Goal: Transaction & Acquisition: Purchase product/service

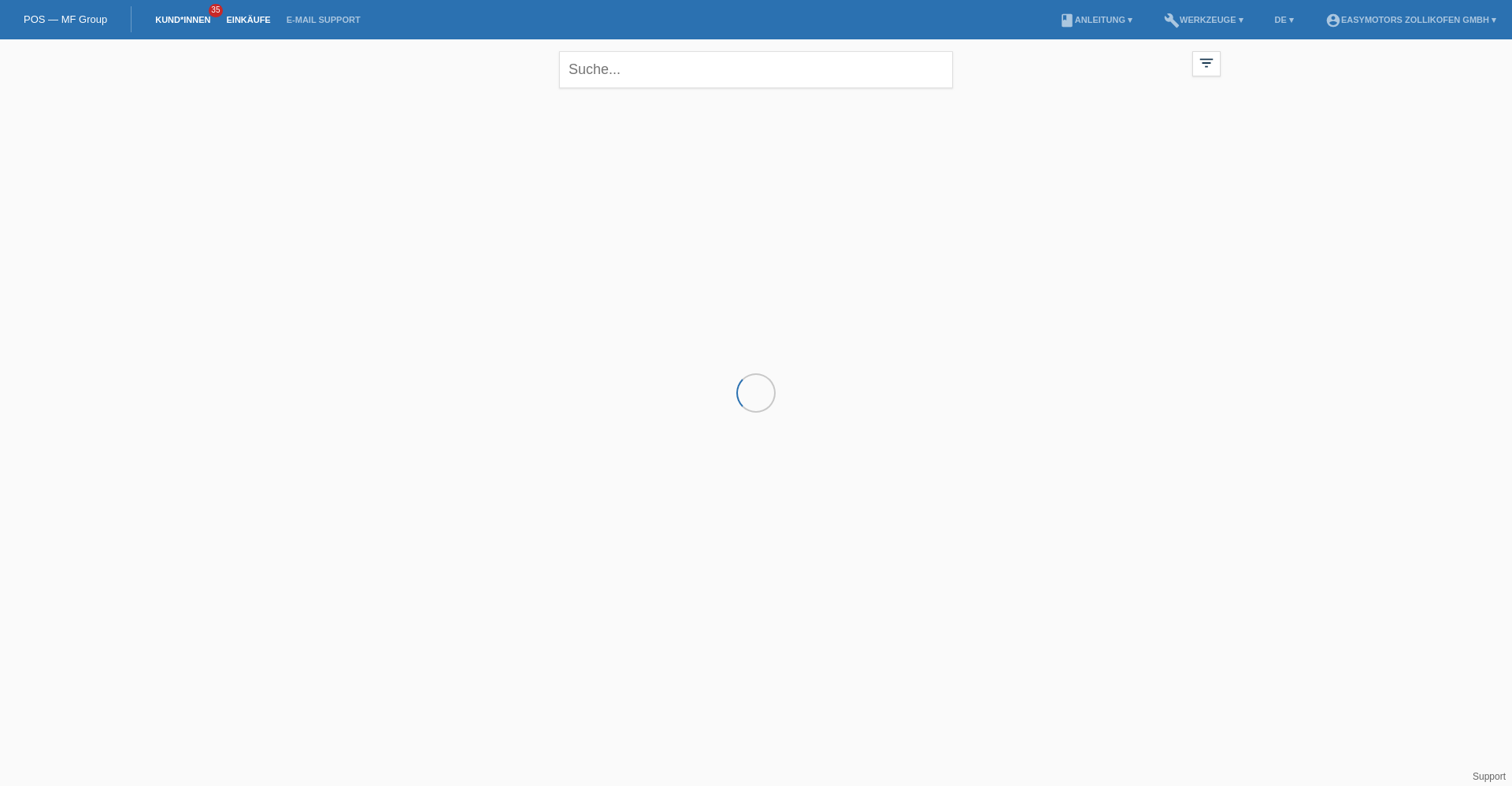
click at [248, 15] on link "Einkäufe" at bounding box center [248, 19] width 60 height 10
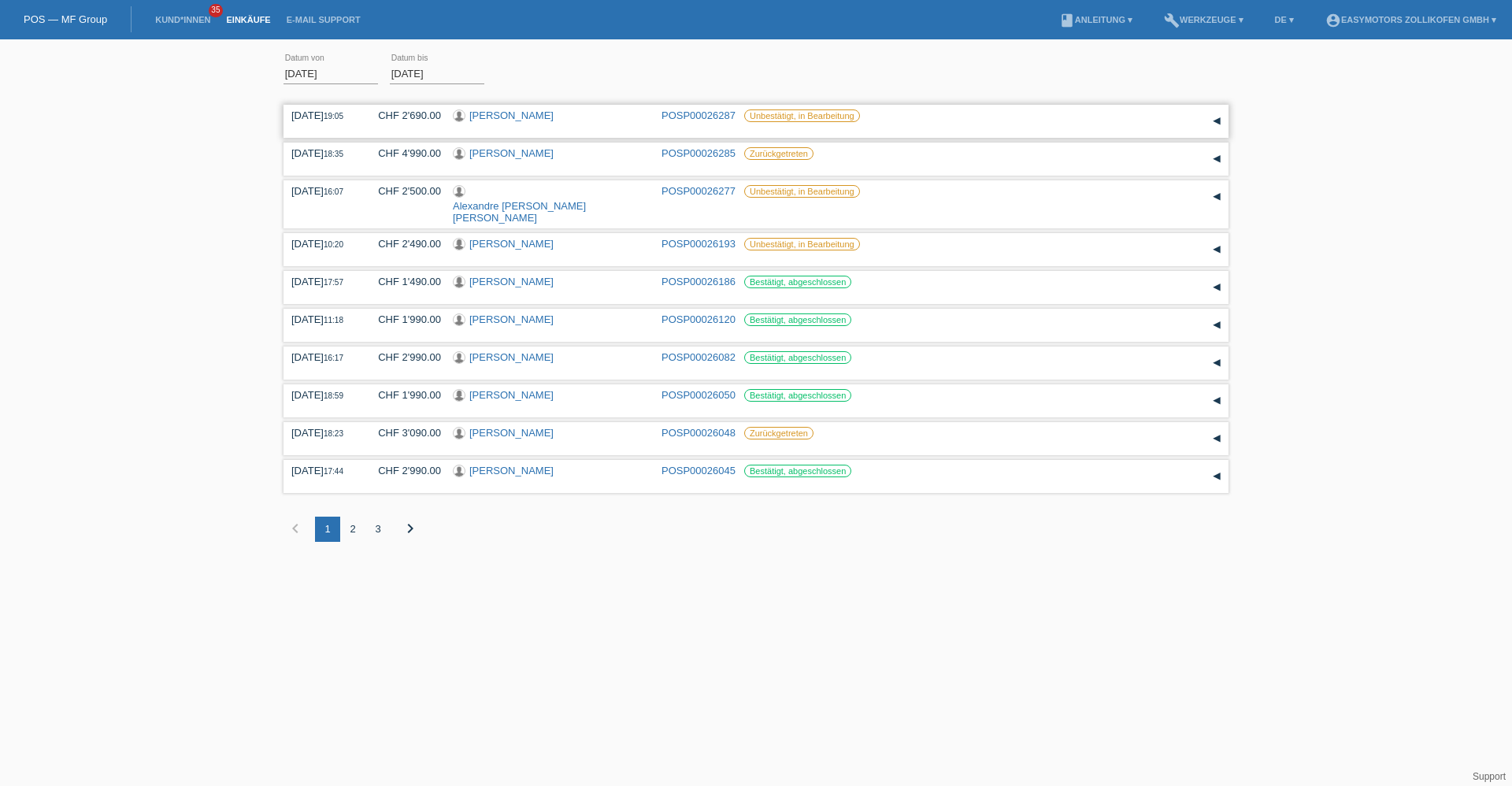
click at [554, 117] on link "[PERSON_NAME]" at bounding box center [511, 115] width 84 height 11
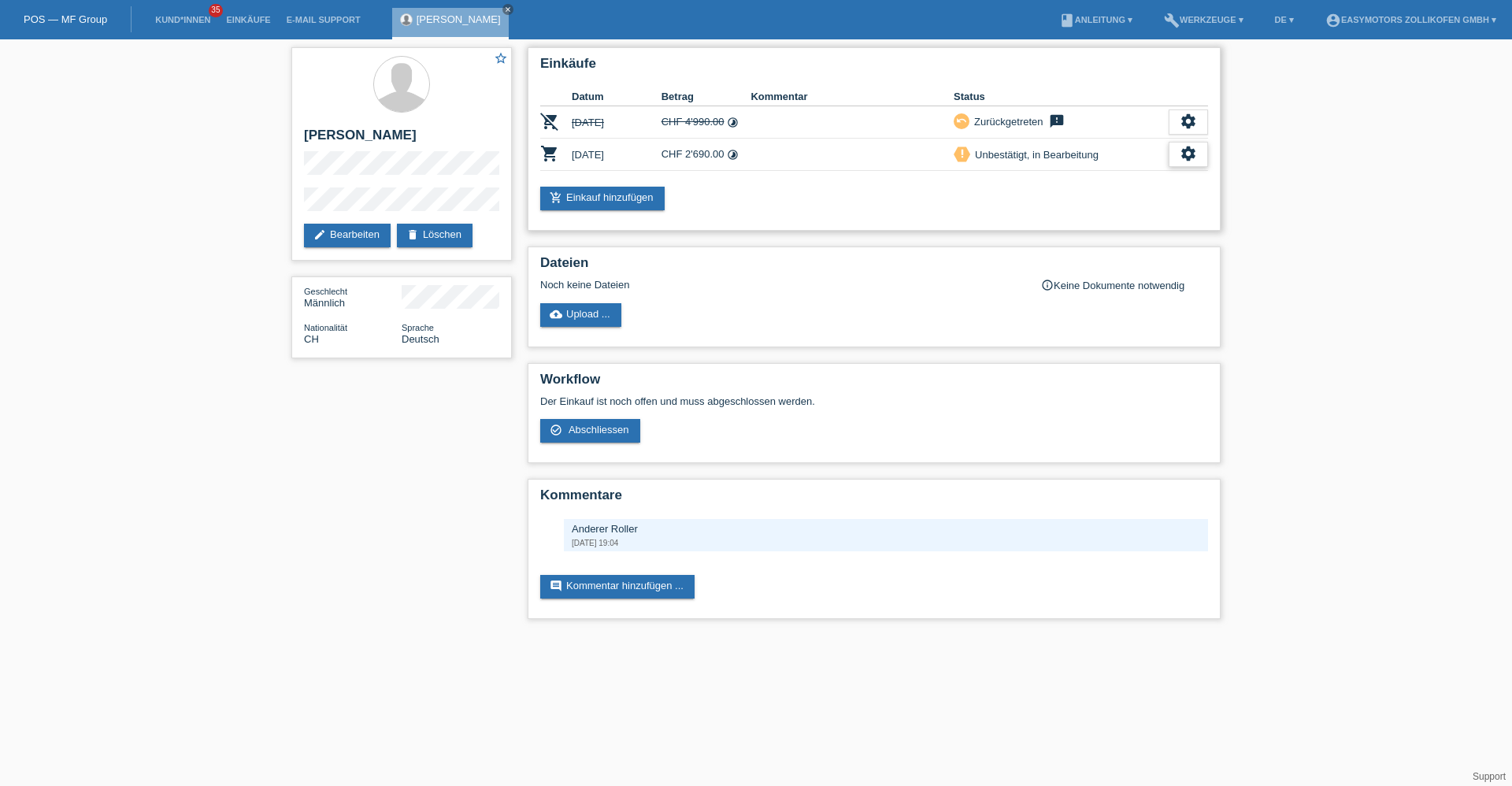
click at [1205, 153] on div "settings" at bounding box center [1188, 154] width 40 height 26
click at [1184, 143] on div "settings" at bounding box center [1188, 154] width 40 height 26
click at [1183, 143] on div "settings" at bounding box center [1188, 154] width 40 height 26
click at [1208, 149] on div "Einkäufe Datum Betrag Kommentar Status remove_shopping_cart 18.08.2025 CHF 4'99…" at bounding box center [874, 139] width 693 height 184
click at [1192, 155] on icon "settings" at bounding box center [1188, 154] width 18 height 18
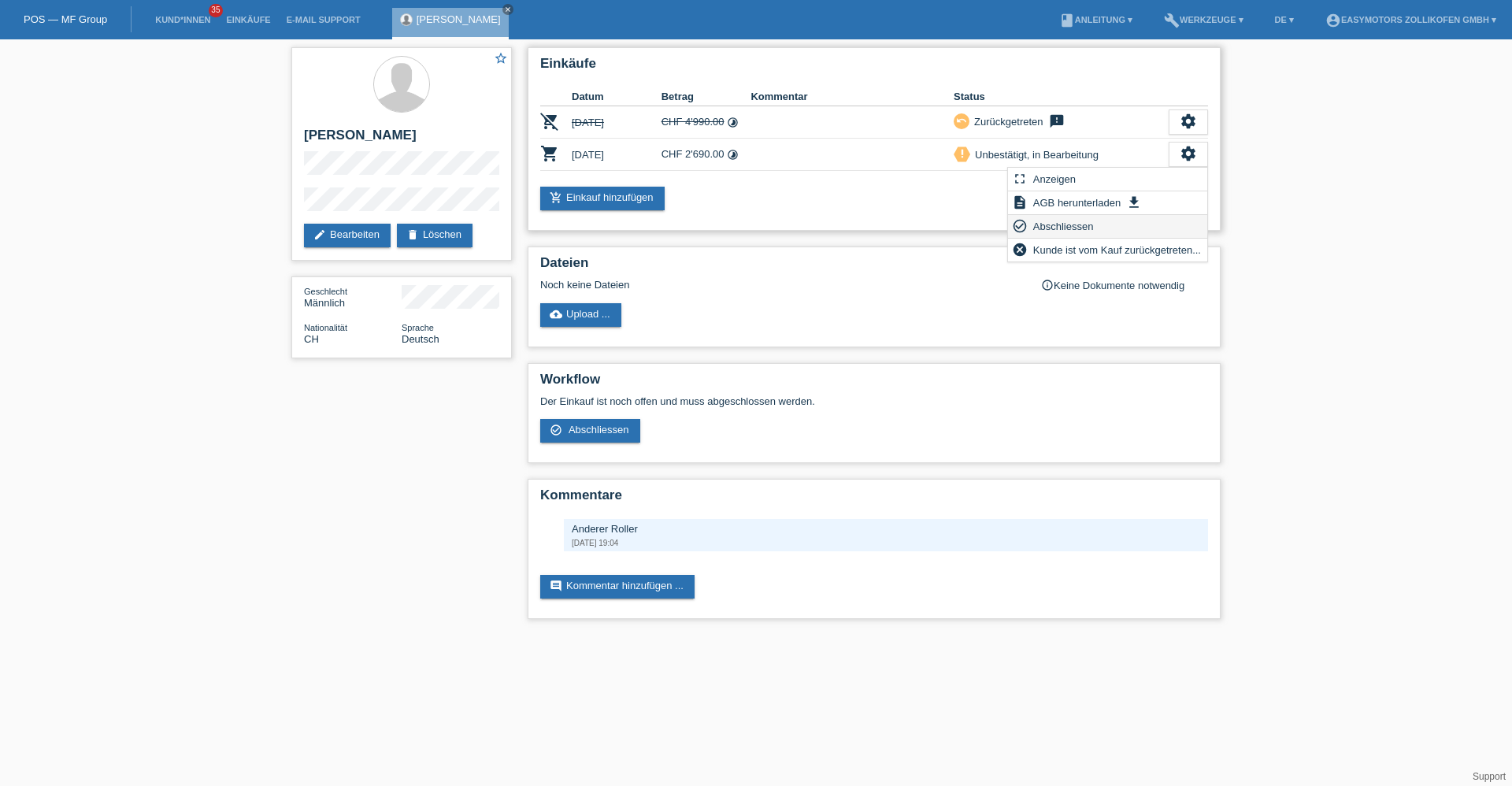
click at [1082, 226] on span "Abschliessen" at bounding box center [1064, 225] width 65 height 19
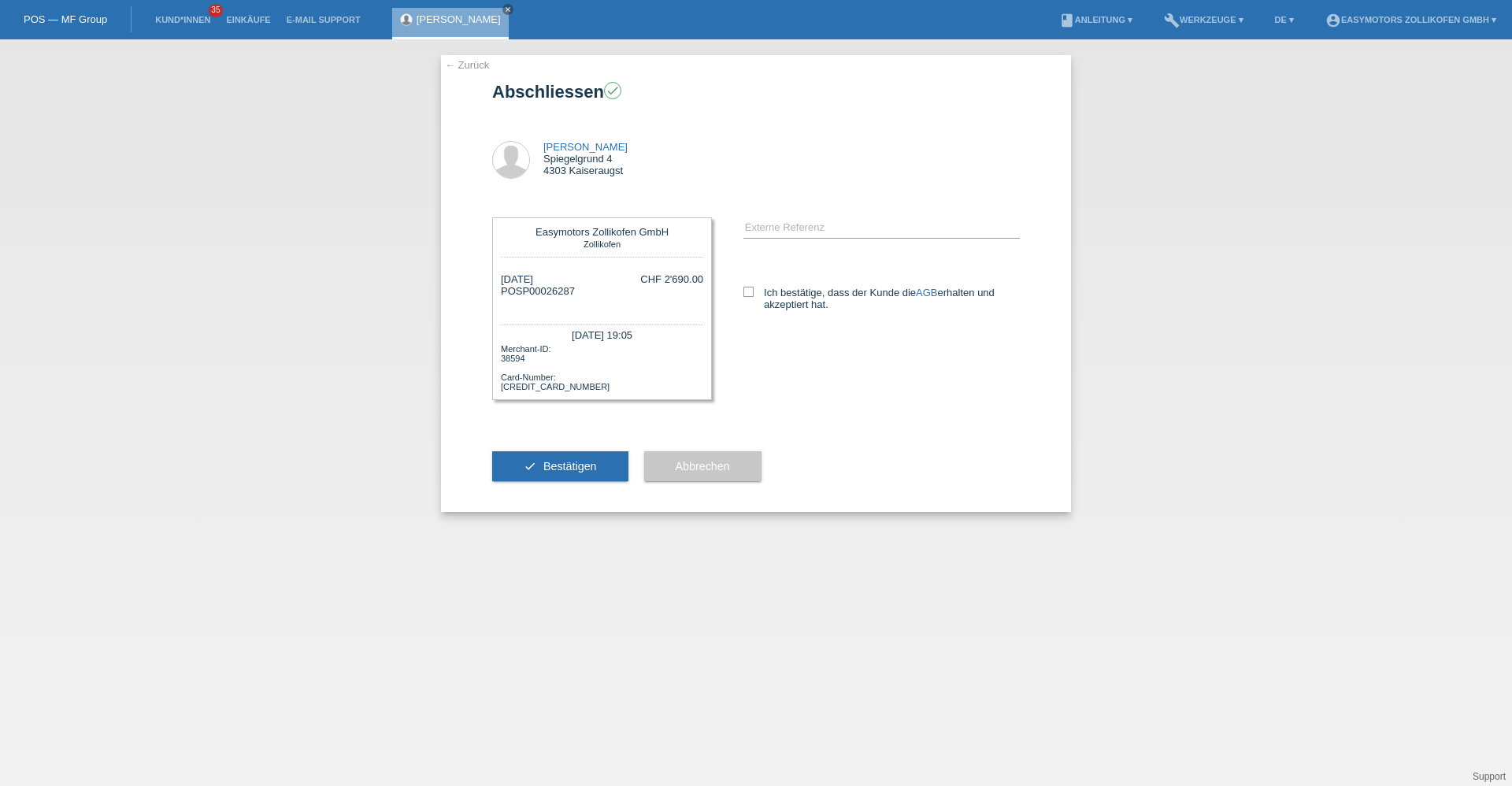
click at [743, 287] on div "error Externe Referenz AGB" at bounding box center [866, 271] width 308 height 140
click at [697, 462] on span "Abbrechen" at bounding box center [702, 466] width 54 height 12
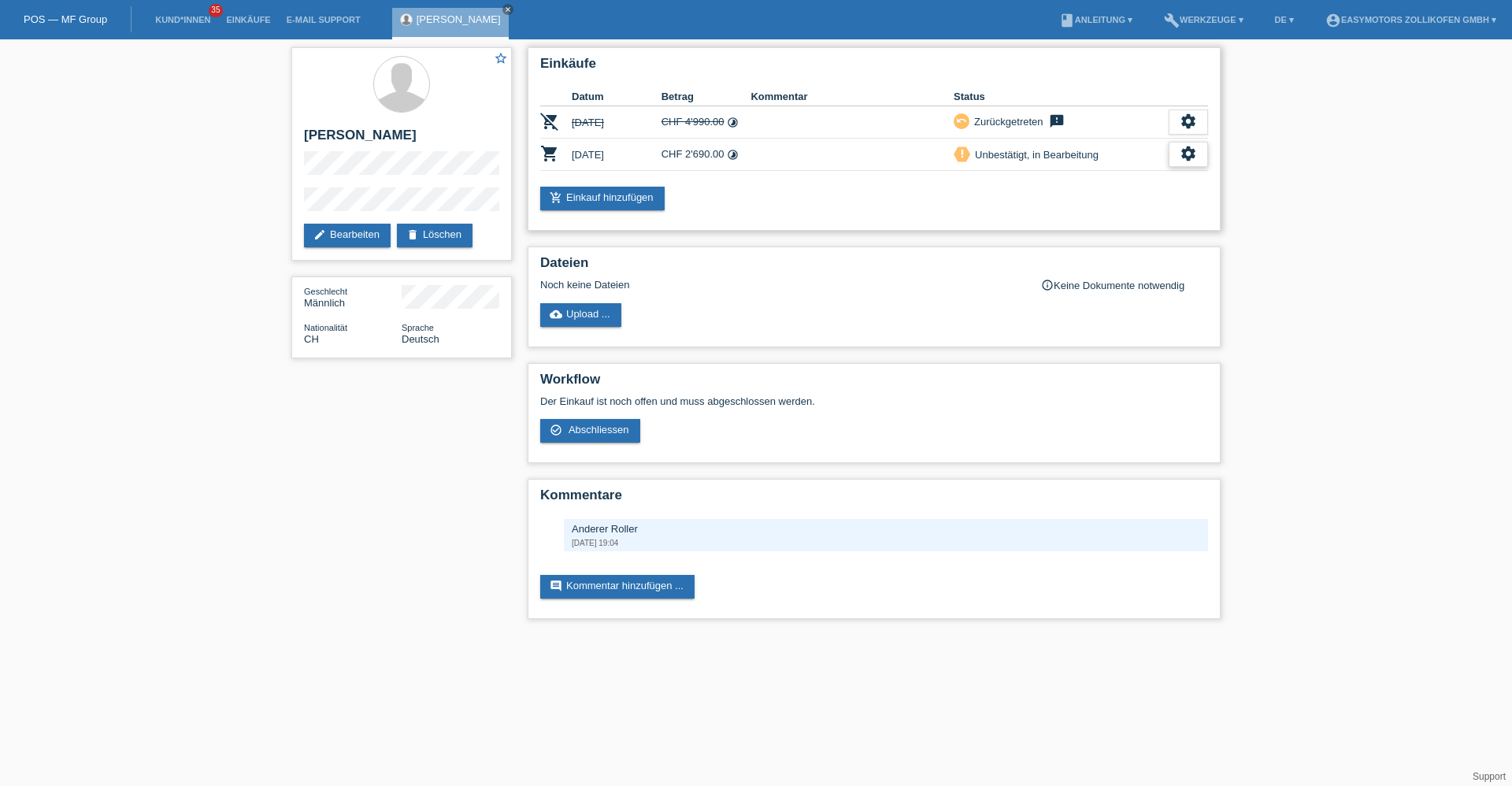
click at [1174, 143] on div "settings" at bounding box center [1188, 154] width 40 height 26
click at [1125, 184] on div "fullscreen Anzeigen" at bounding box center [1107, 179] width 199 height 24
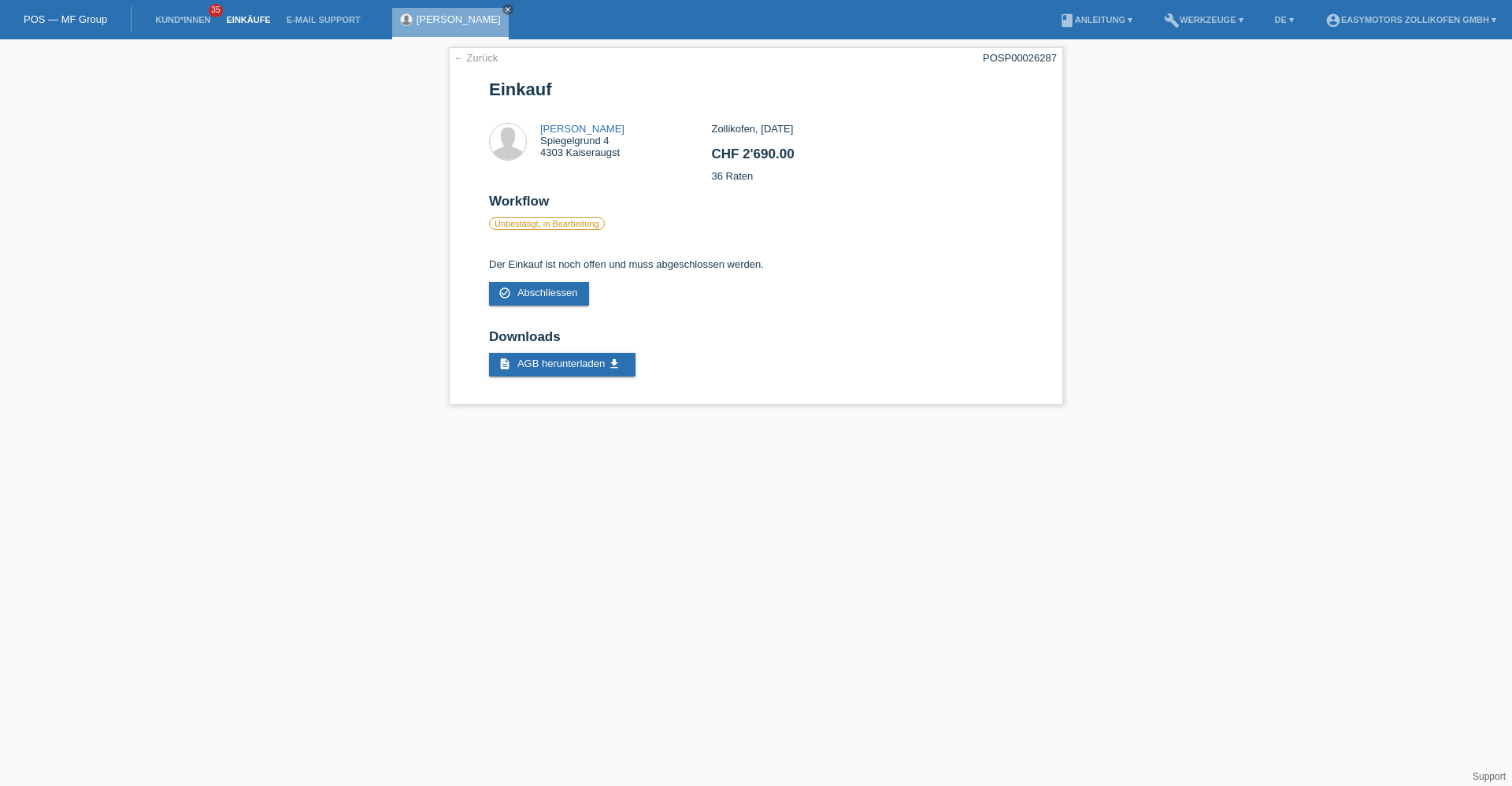
click at [263, 19] on link "Einkäufe" at bounding box center [248, 19] width 60 height 10
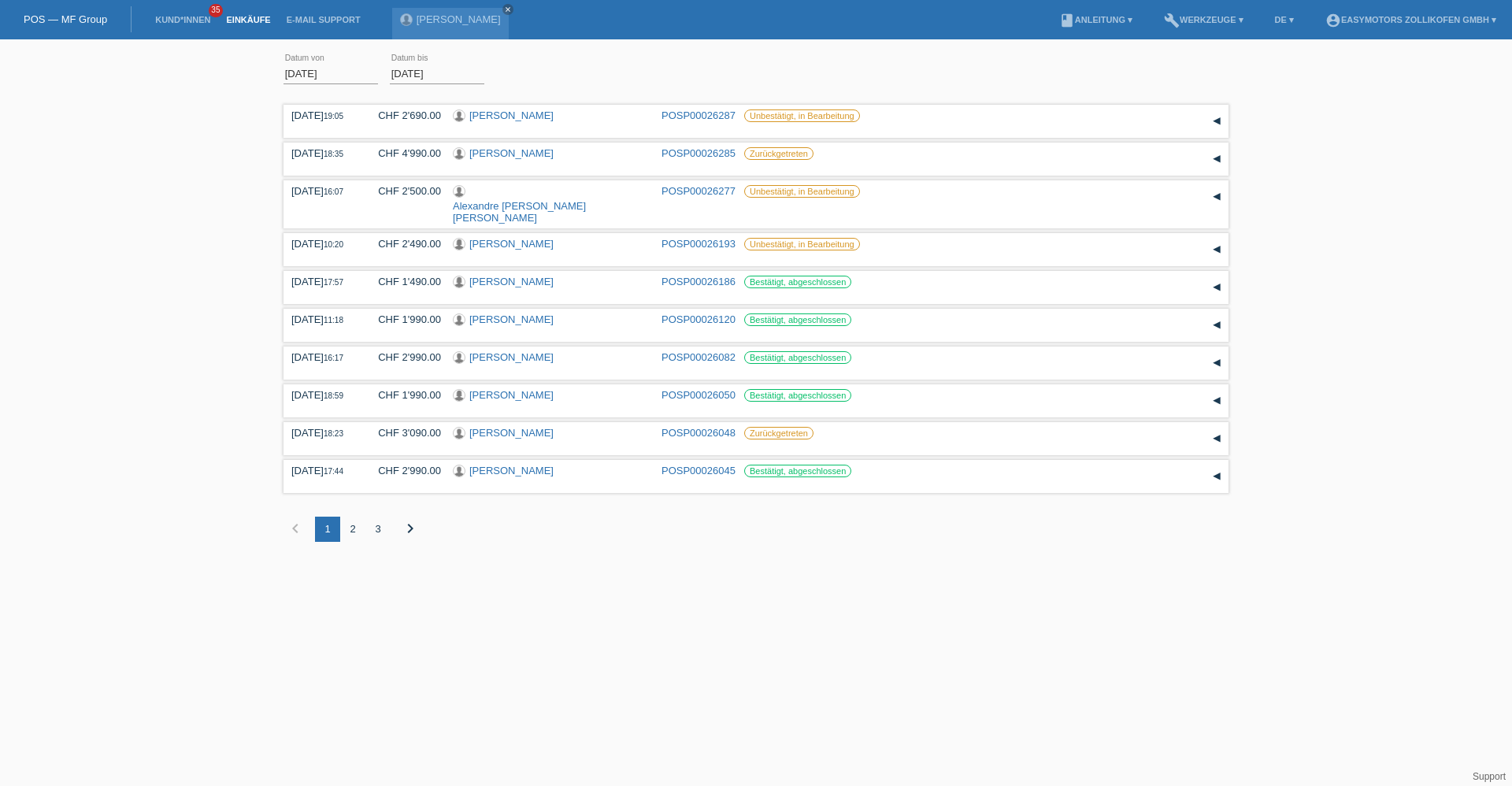
click at [168, 11] on li "Kund*innen 35" at bounding box center [183, 19] width 71 height 40
click at [168, 11] on li "Kund*innen 35" at bounding box center [183, 19] width 71 height 40
click at [167, 16] on link "Kund*innen" at bounding box center [183, 19] width 71 height 10
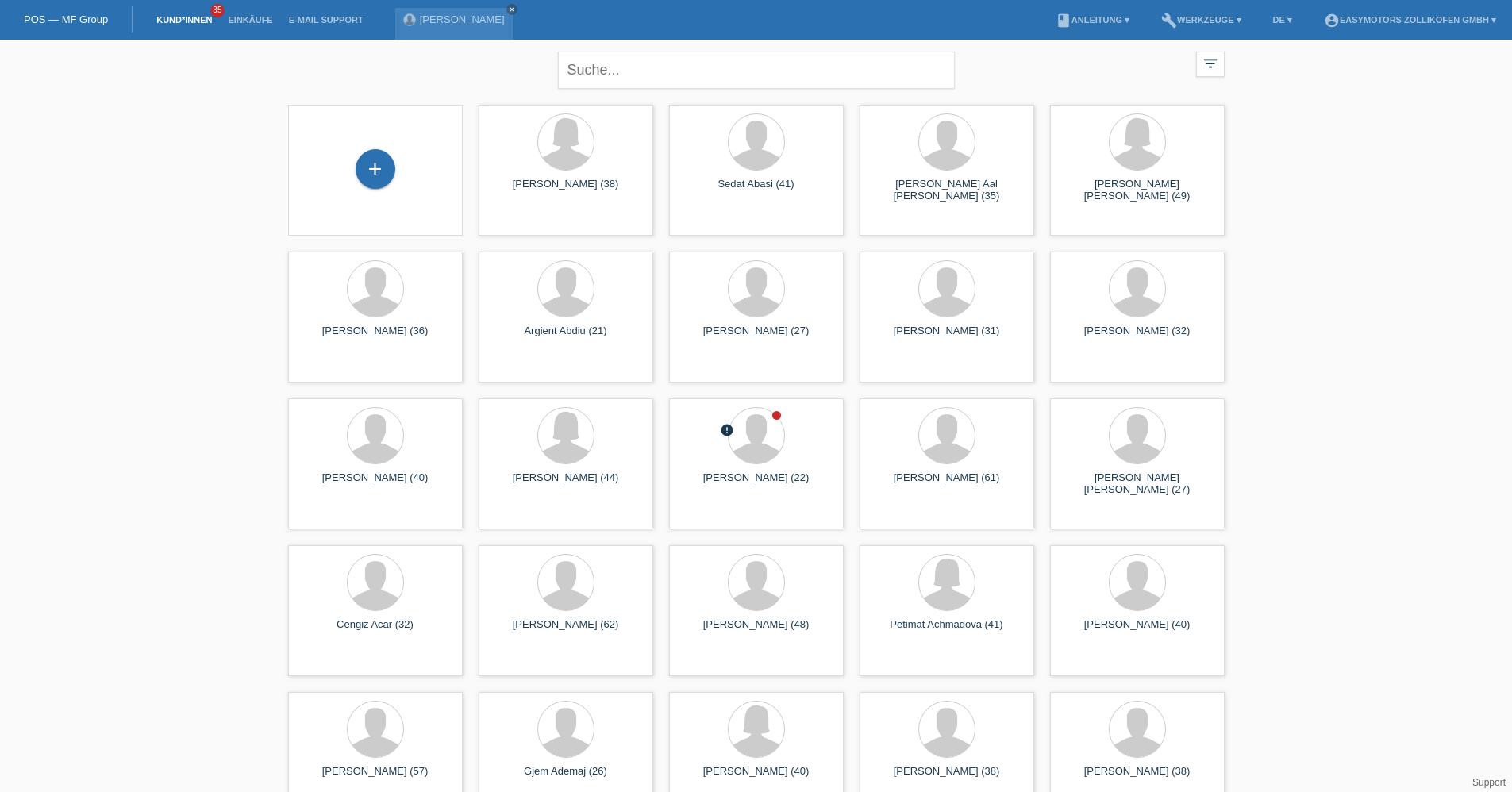
click at [372, 144] on div "+" at bounding box center [375, 170] width 175 height 131
click at [372, 151] on div "+" at bounding box center [375, 168] width 40 height 40
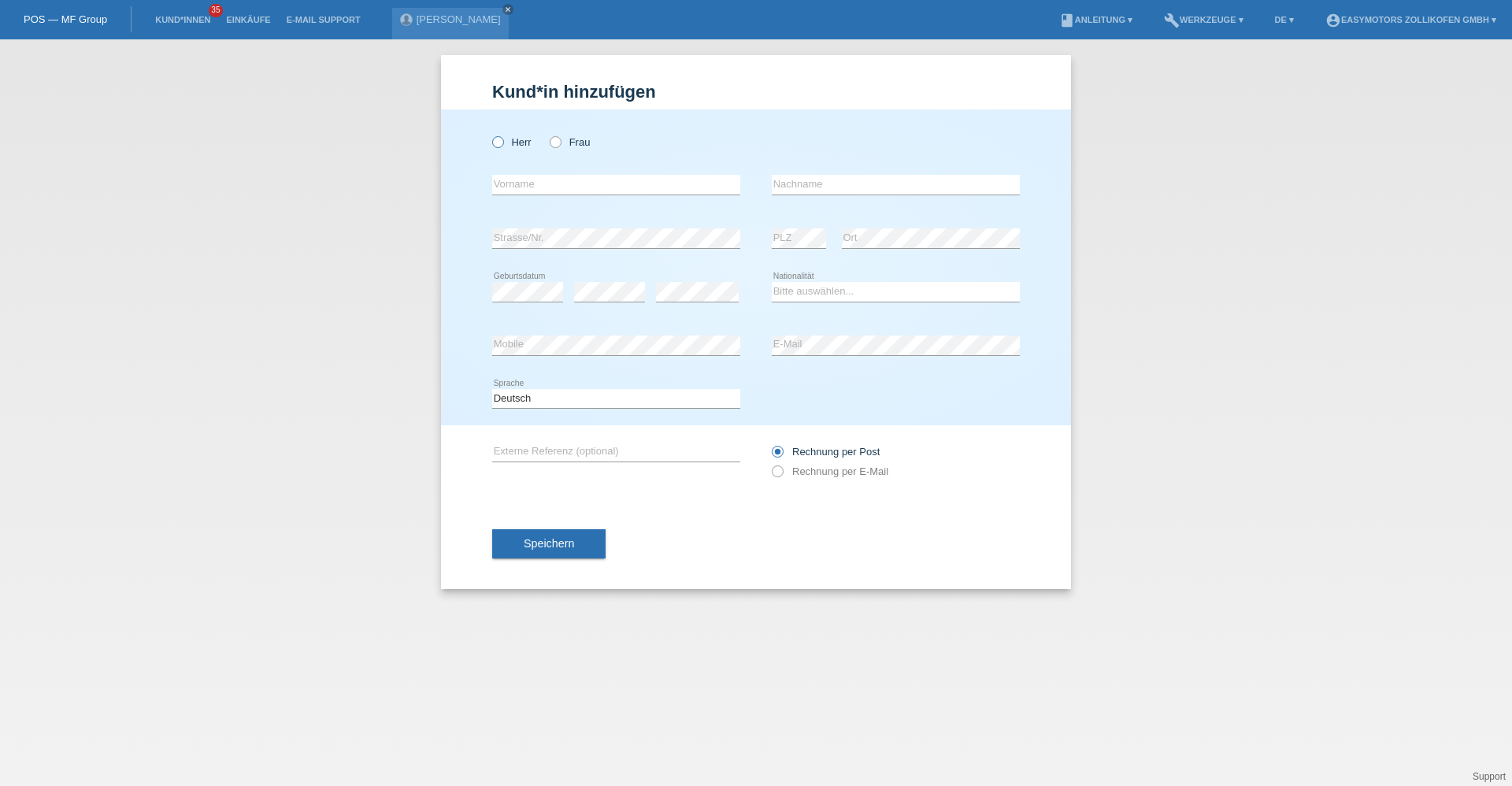
click at [515, 141] on label "Herr" at bounding box center [512, 141] width 40 height 11
click at [502, 141] on input "Herr" at bounding box center [498, 141] width 11 height 11
radio input "true"
click at [523, 182] on input "text" at bounding box center [616, 185] width 248 height 19
type input "Daniel"
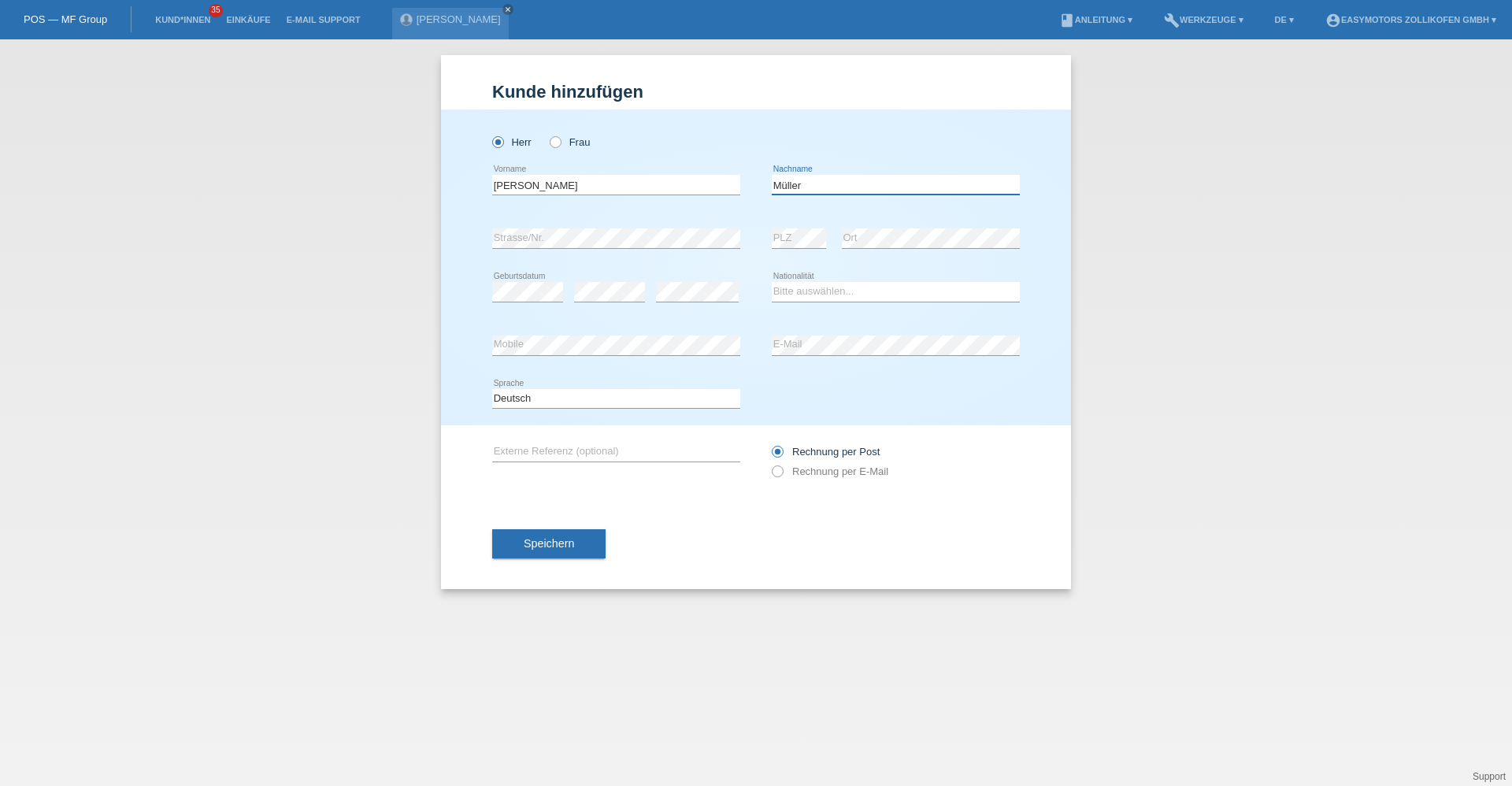
type input "Müller"
select select "CH"
click at [575, 533] on button "Speichern" at bounding box center [549, 545] width 113 height 30
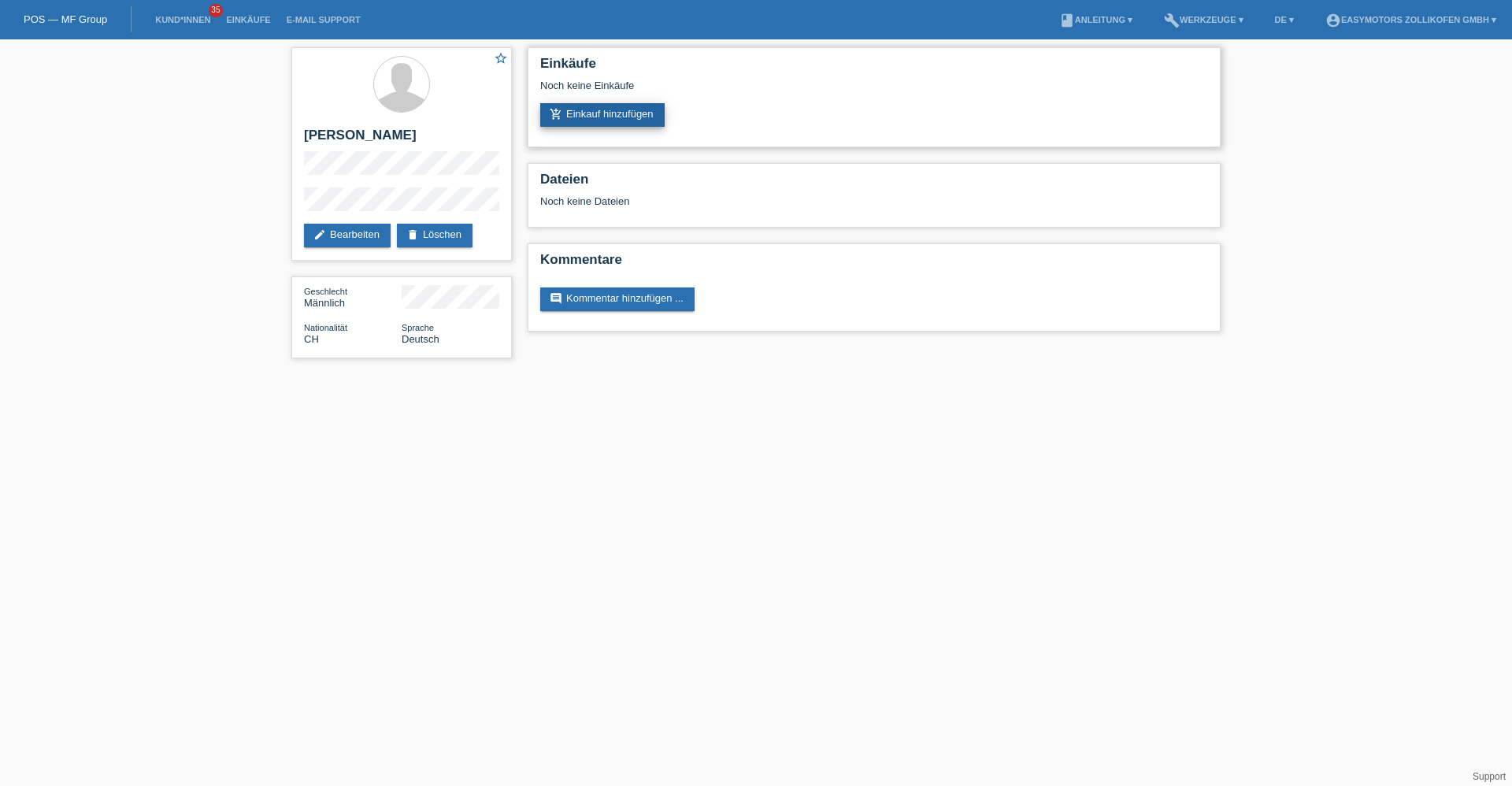
click at [577, 109] on link "add_shopping_cart Einkauf hinzufügen" at bounding box center [602, 115] width 125 height 24
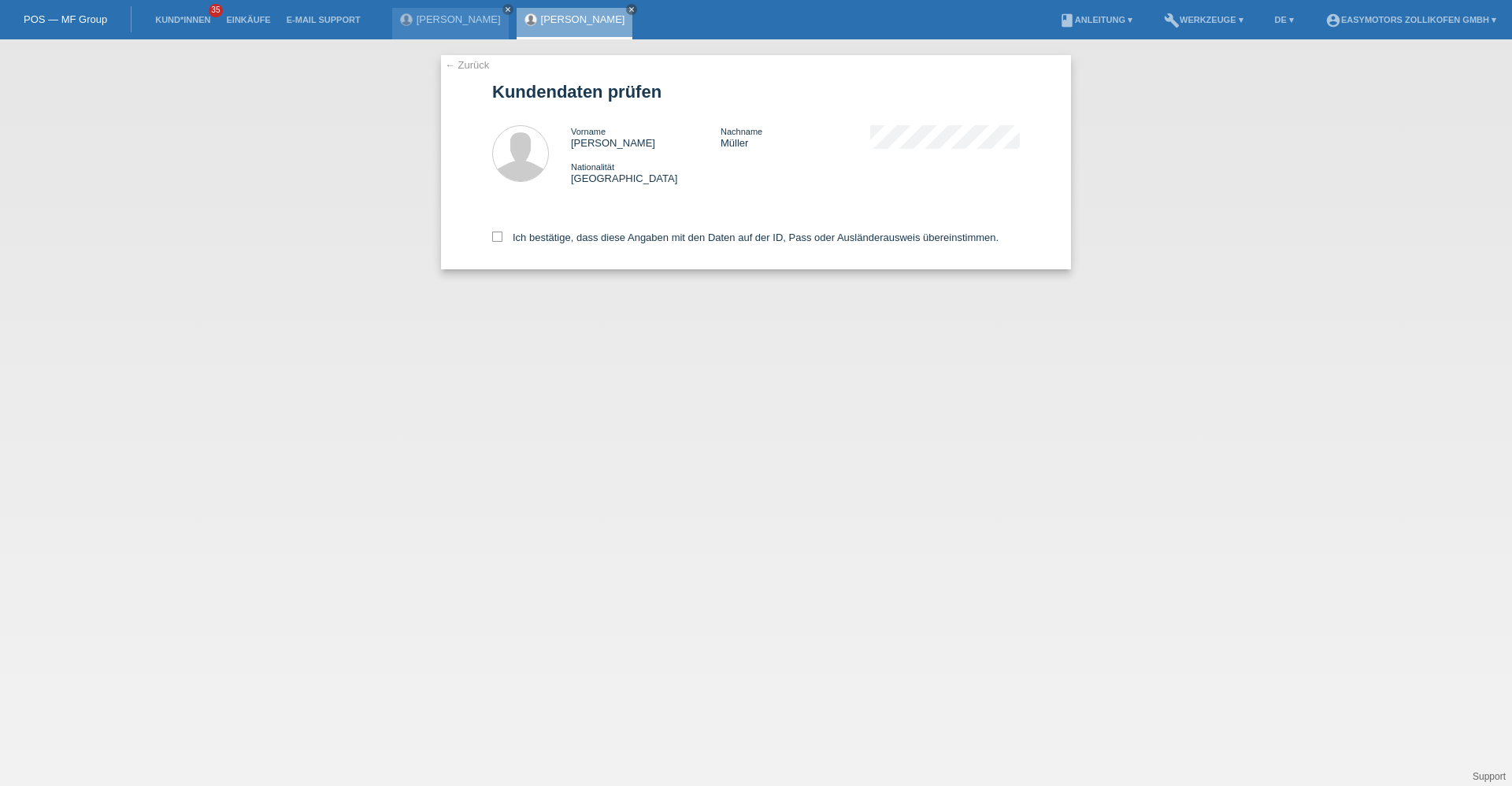
click at [537, 247] on div "Ich bestätige, dass diese Angaben mit den Daten auf der ID, Pass oder Ausländer…" at bounding box center [756, 234] width 528 height 69
click at [537, 241] on label "Ich bestätige, dass diese Angaben mit den Daten auf der ID, Pass oder Ausländer…" at bounding box center [745, 237] width 507 height 11
click at [502, 241] on input "Ich bestätige, dass diese Angaben mit den Daten auf der ID, Pass oder Ausländer…" at bounding box center [498, 237] width 11 height 11
checkbox input "true"
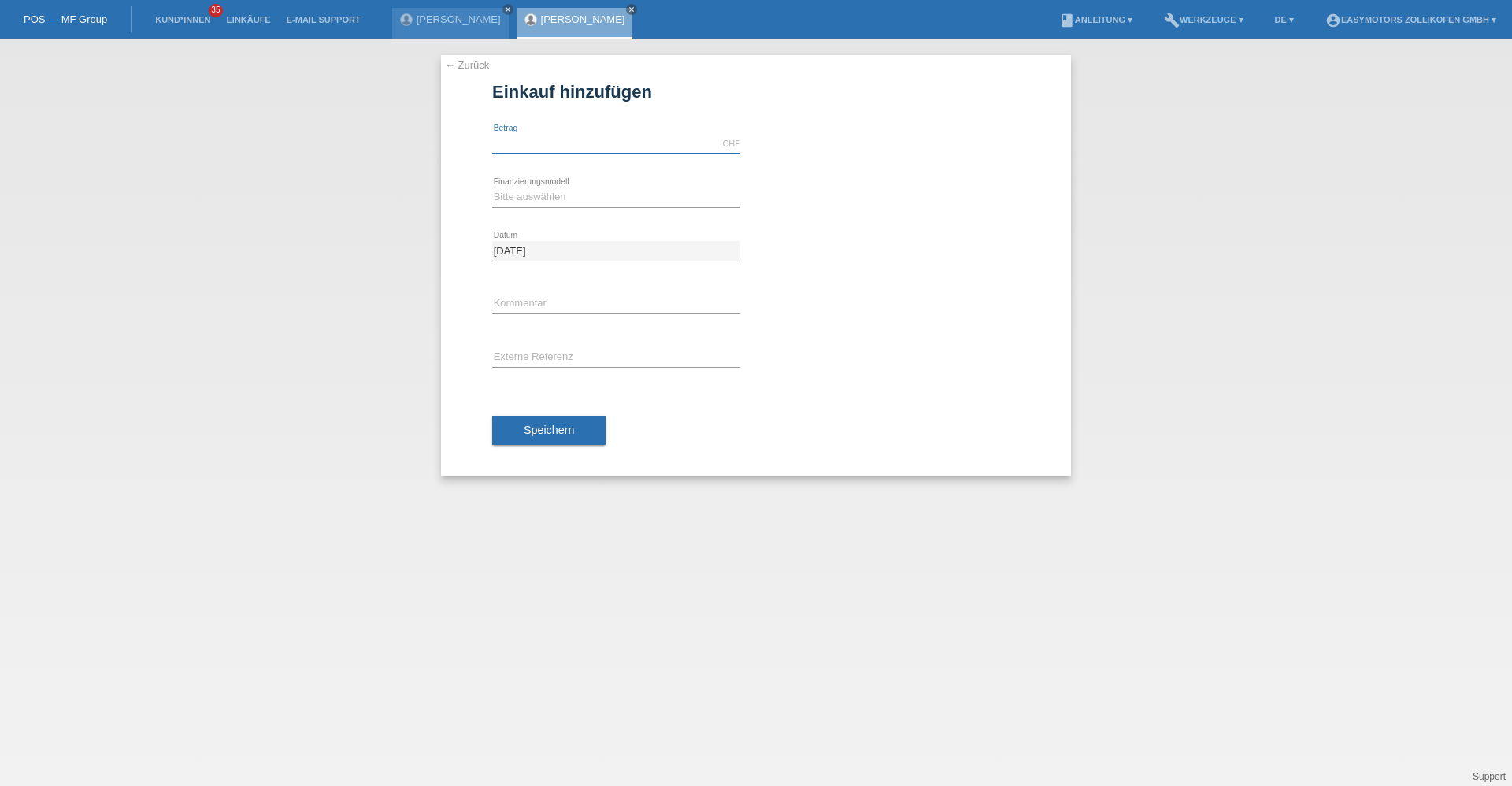
click at [554, 148] on input "text" at bounding box center [616, 143] width 248 height 19
type input "8790.00"
drag, startPoint x: 516, startPoint y: 198, endPoint x: 515, endPoint y: 210, distance: 12.0
click at [516, 198] on select "Bitte auswählen Fixe Raten Kauf auf Rechnung mit Teilzahlungsoption" at bounding box center [616, 196] width 248 height 19
select select "67"
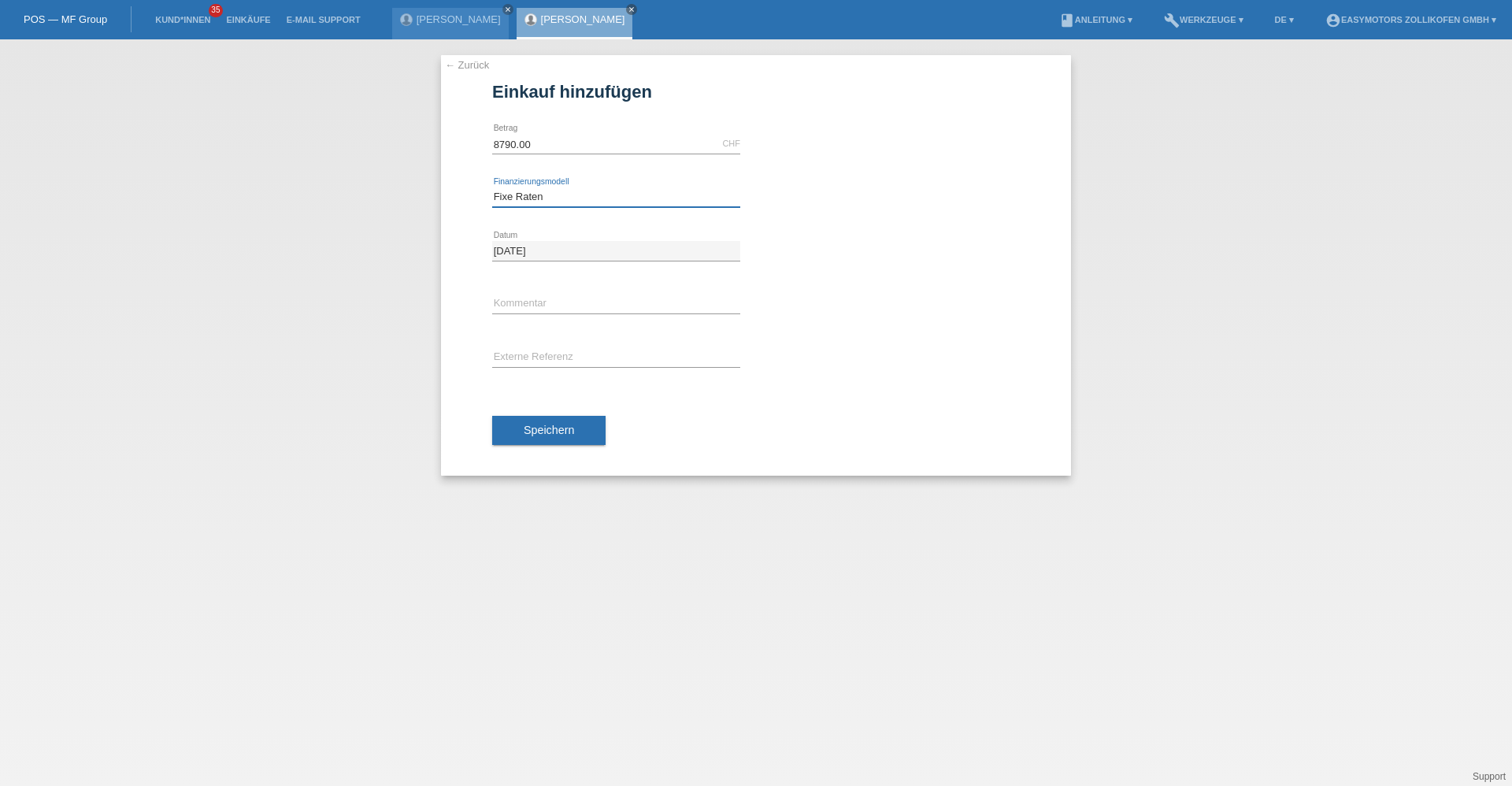
click at [493, 187] on select "Bitte auswählen Fixe Raten Kauf auf Rechnung mit Teilzahlungsoption" at bounding box center [616, 196] width 248 height 19
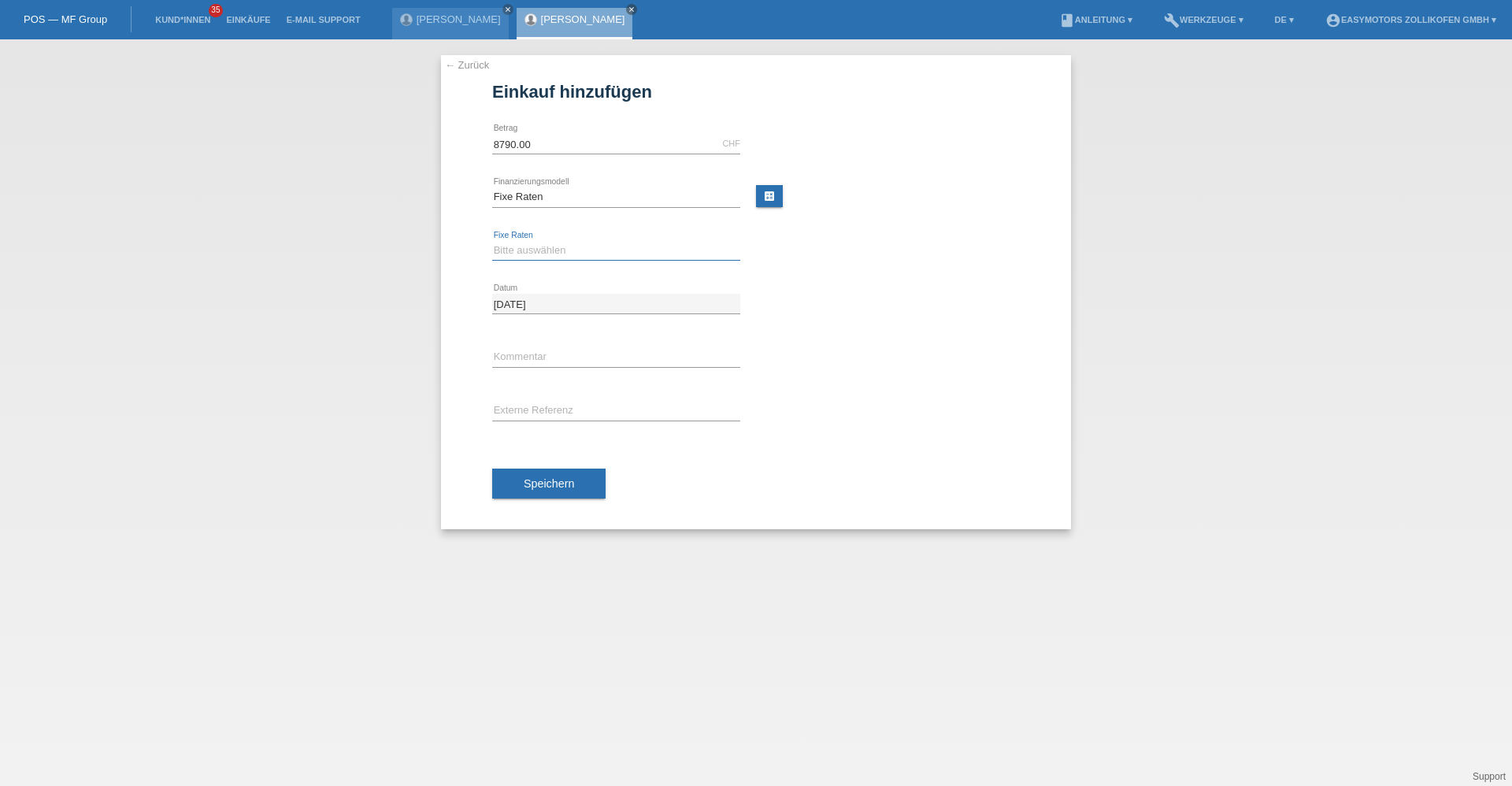
click at [528, 257] on select "Bitte auswählen 12 Raten 24 Raten 36 Raten 48 Raten" at bounding box center [616, 250] width 248 height 19
select select "136"
click at [493, 241] on select "Bitte auswählen 12 Raten 24 Raten 36 Raten 48 Raten" at bounding box center [616, 250] width 248 height 19
click at [541, 478] on span "Speichern" at bounding box center [548, 484] width 50 height 12
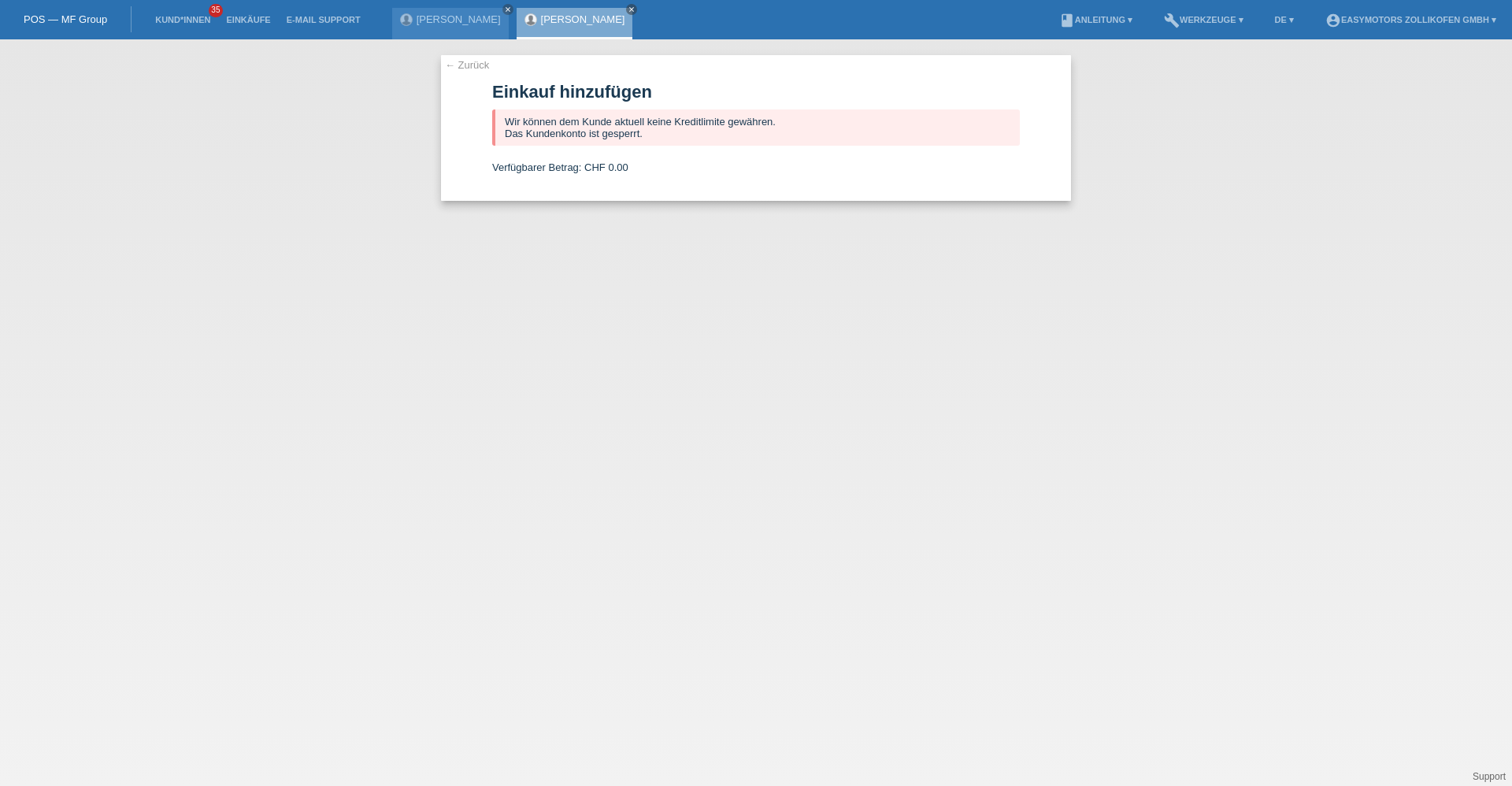
click at [592, 19] on link "[PERSON_NAME]" at bounding box center [583, 19] width 84 height 11
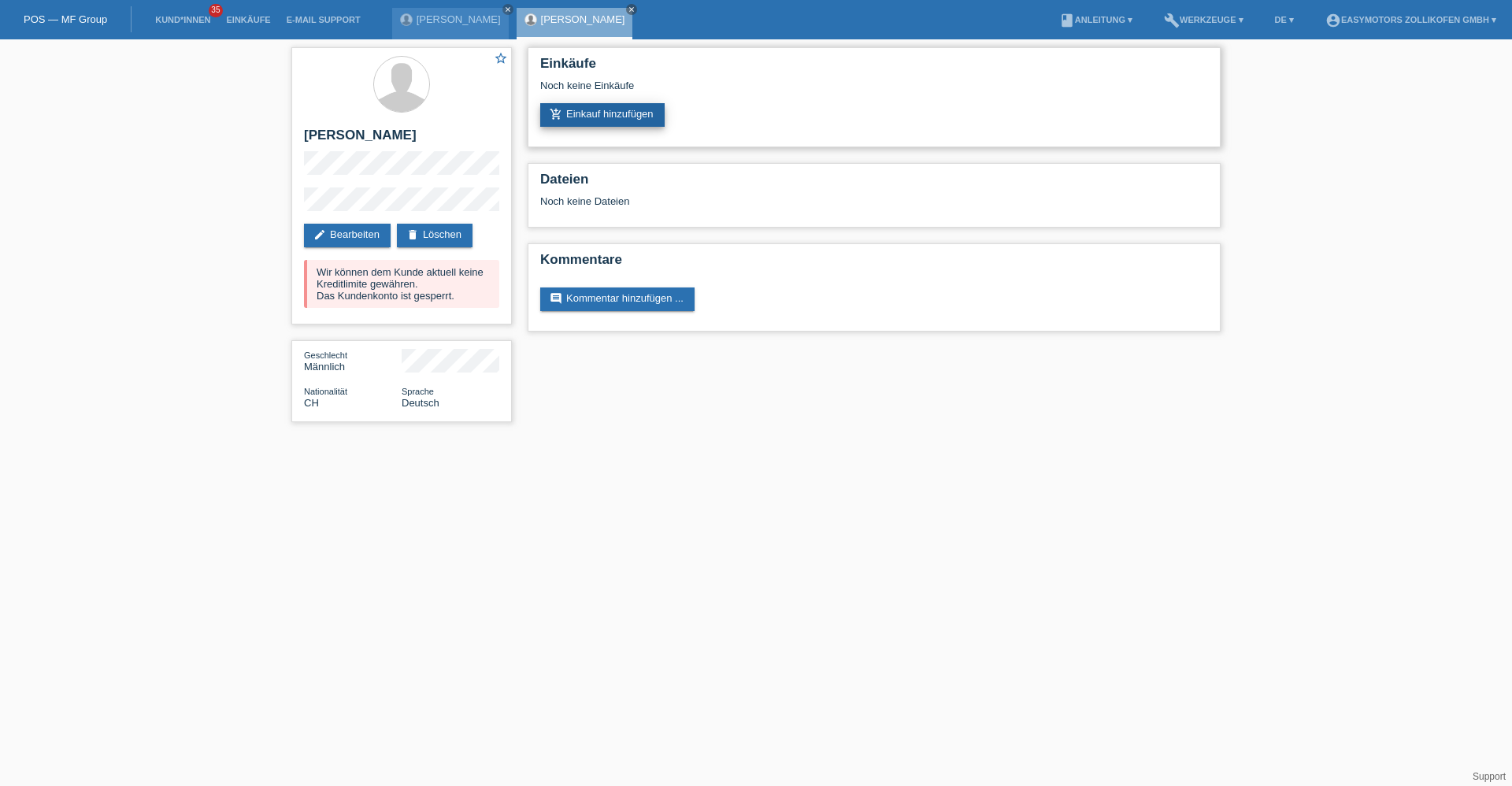
click at [587, 118] on link "add_shopping_cart Einkauf hinzufügen" at bounding box center [602, 115] width 125 height 24
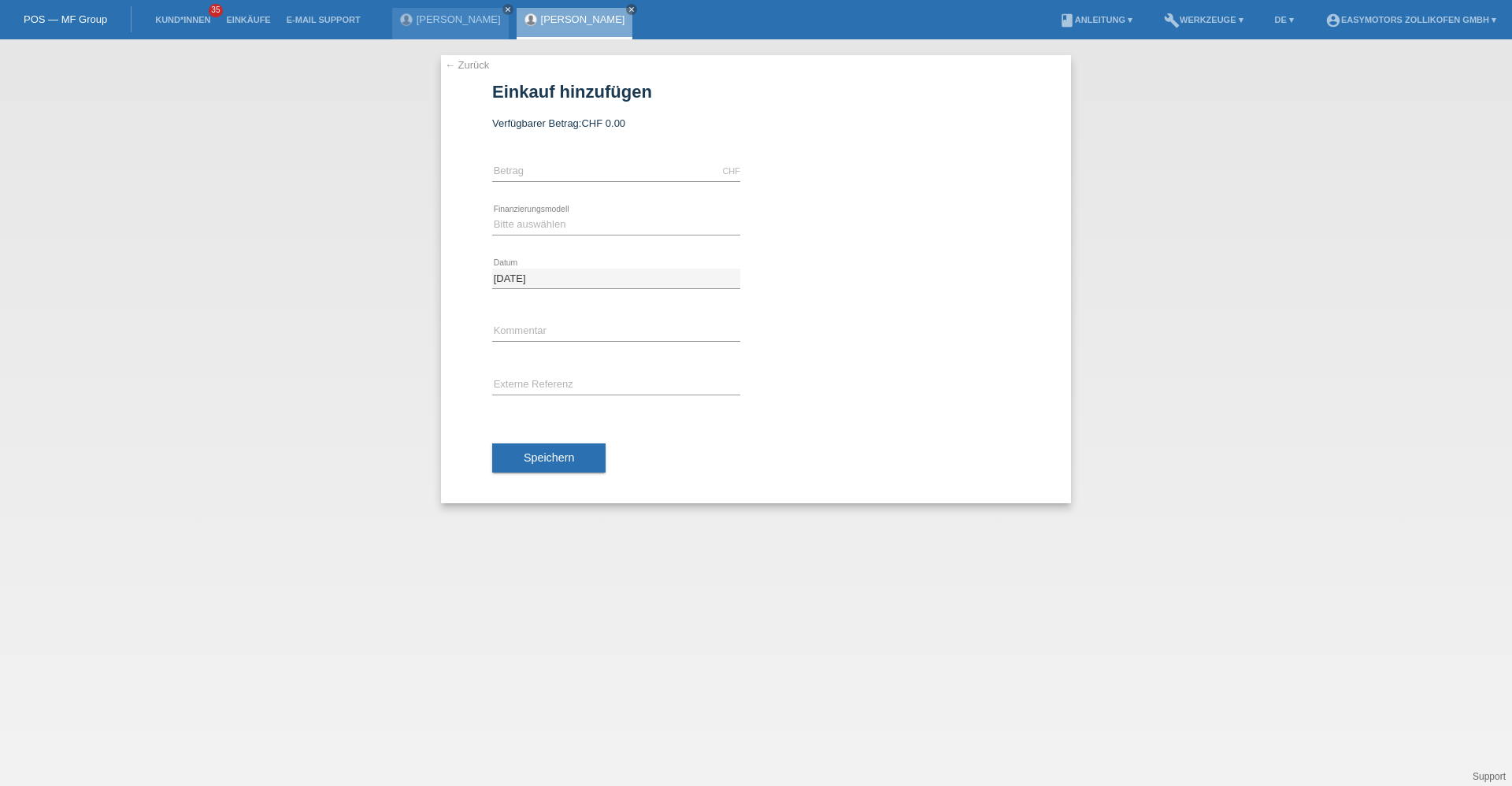
click at [563, 183] on div "CHF error [GEOGRAPHIC_DATA]" at bounding box center [616, 172] width 248 height 54
click at [563, 178] on input "text" at bounding box center [616, 172] width 248 height 19
type input "8790.00"
click at [500, 234] on icon at bounding box center [616, 234] width 248 height 1
click at [507, 223] on select "Bitte auswählen Fixe Raten Kauf auf Rechnung mit Teilzahlungsoption" at bounding box center [616, 224] width 248 height 19
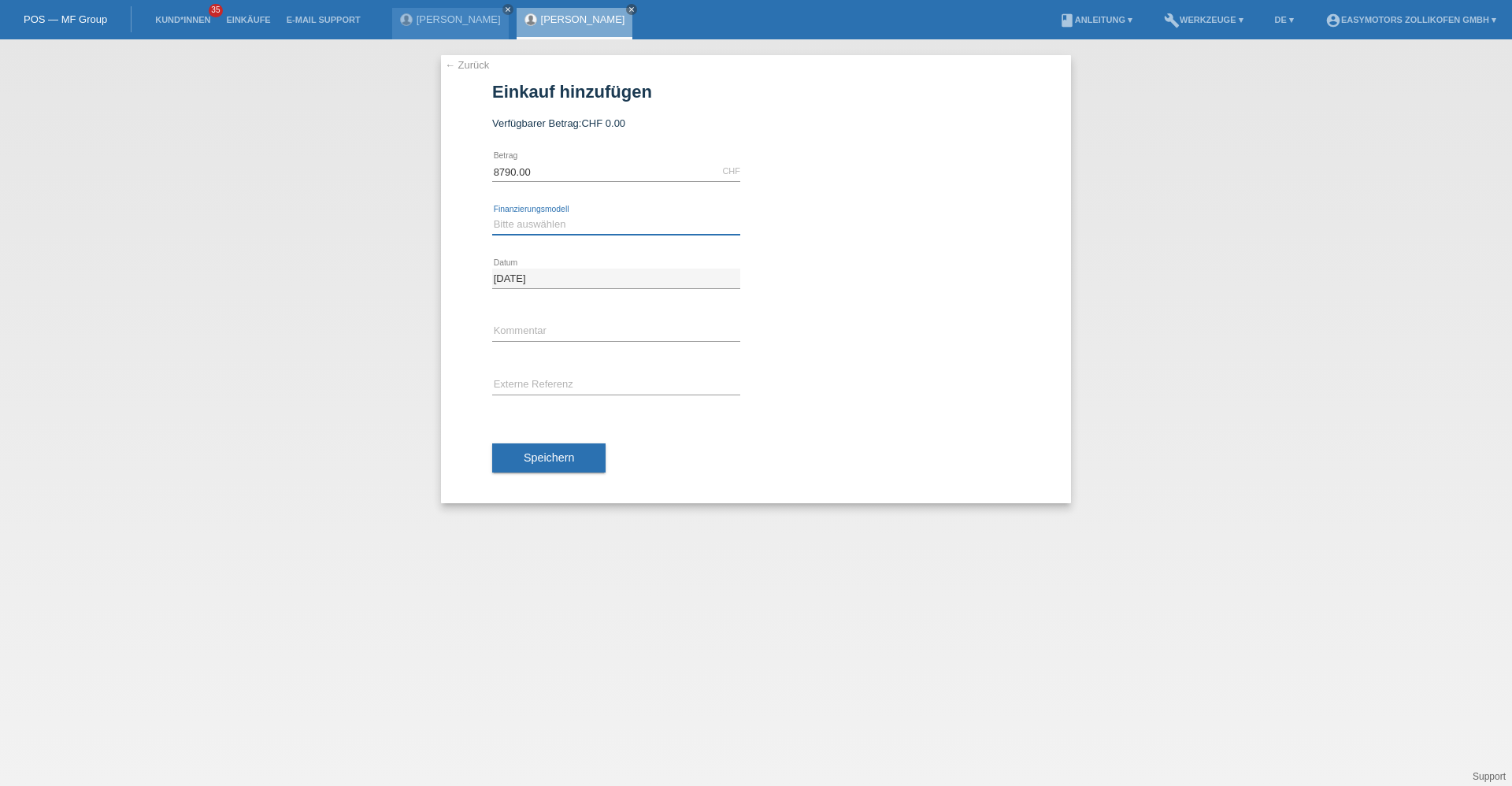
select select "68"
click at [493, 215] on select "Bitte auswählen Fixe Raten Kauf auf Rechnung mit Teilzahlungsoption" at bounding box center [616, 224] width 248 height 19
drag, startPoint x: 514, startPoint y: 473, endPoint x: 512, endPoint y: 460, distance: 13.2
click at [513, 469] on div "Speichern" at bounding box center [756, 458] width 528 height 91
click at [512, 459] on button "Speichern" at bounding box center [549, 458] width 113 height 30
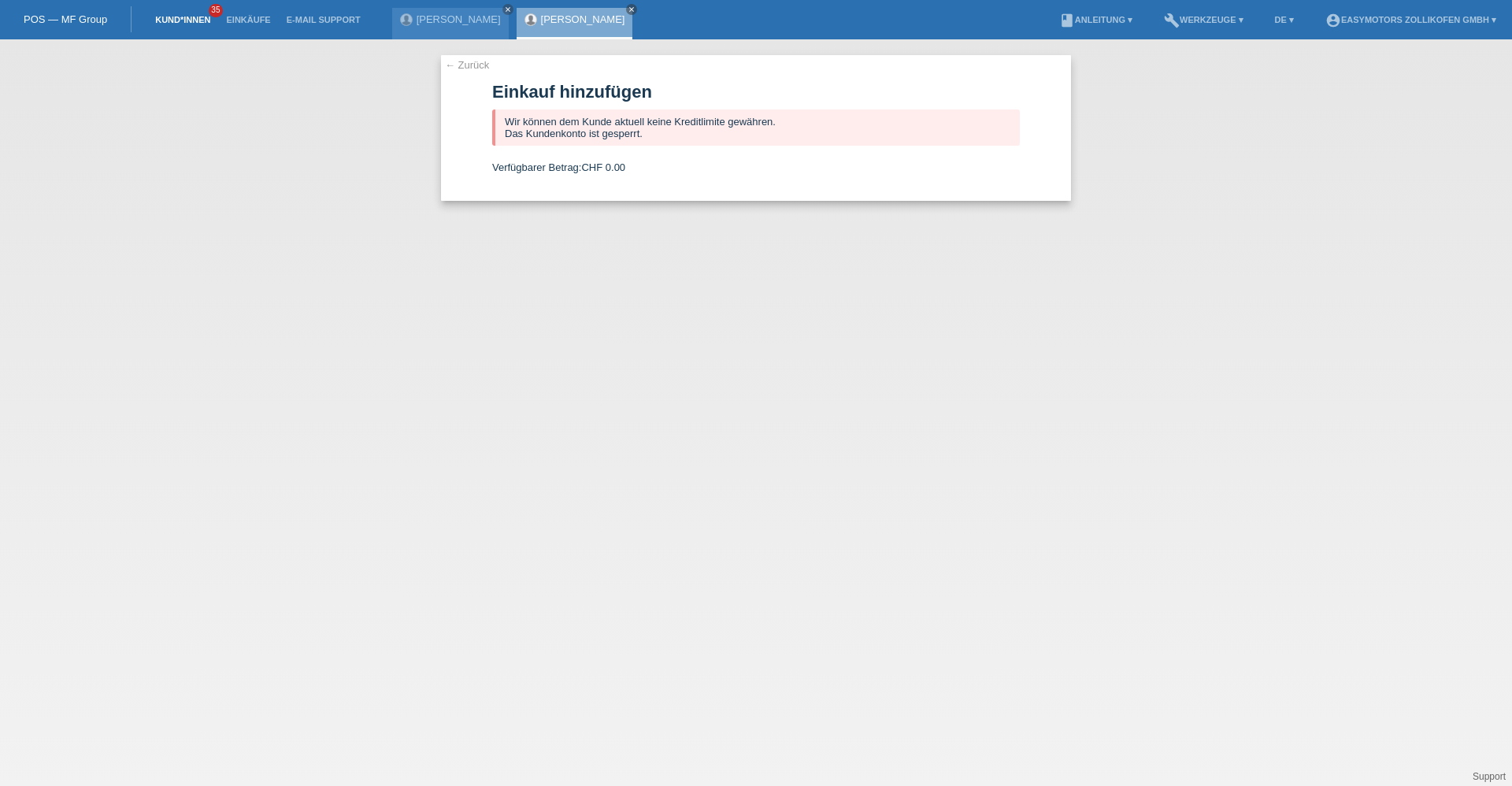
click at [183, 16] on link "Kund*innen" at bounding box center [183, 19] width 71 height 10
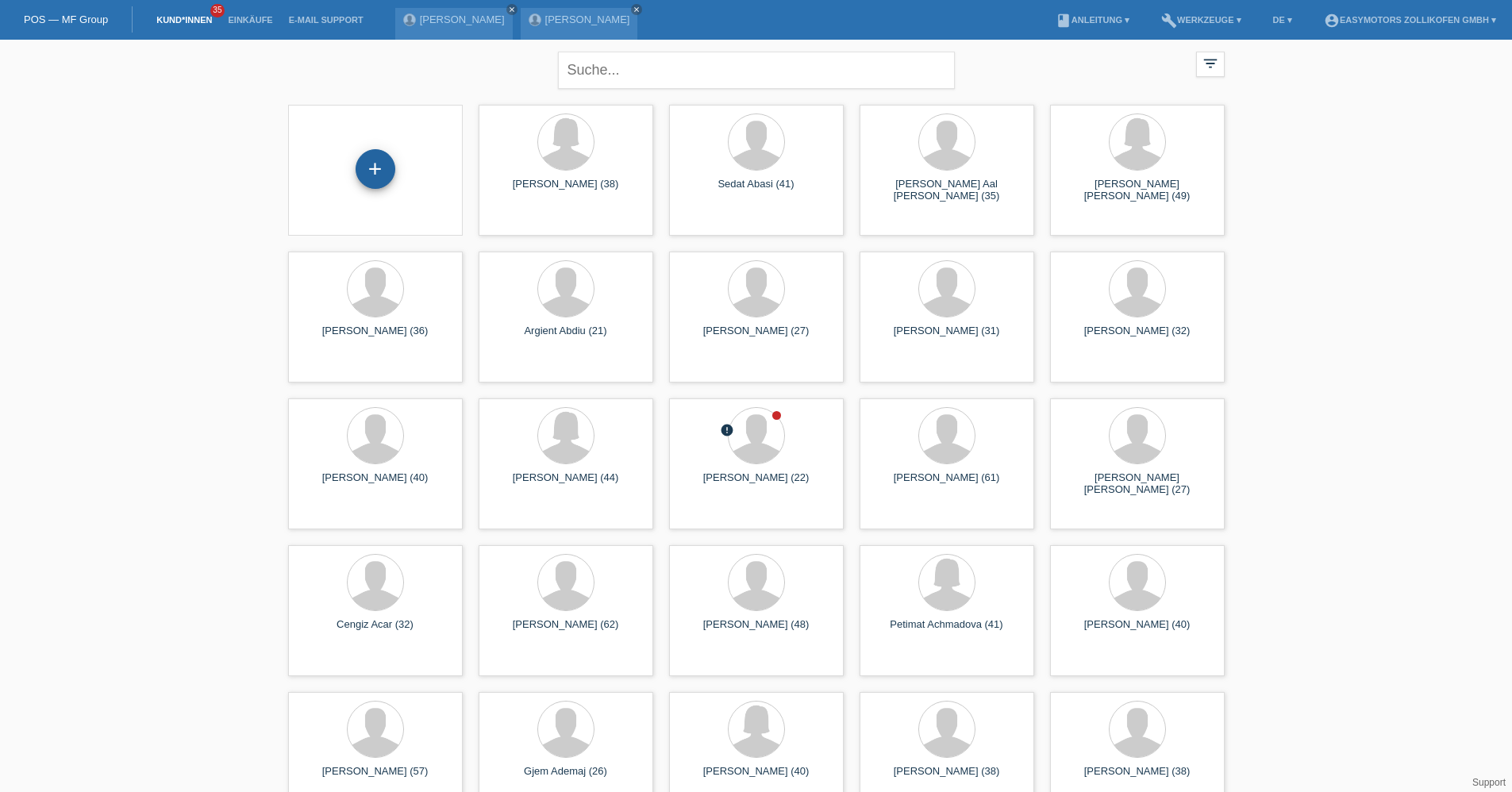
click at [361, 170] on div "+" at bounding box center [375, 169] width 38 height 27
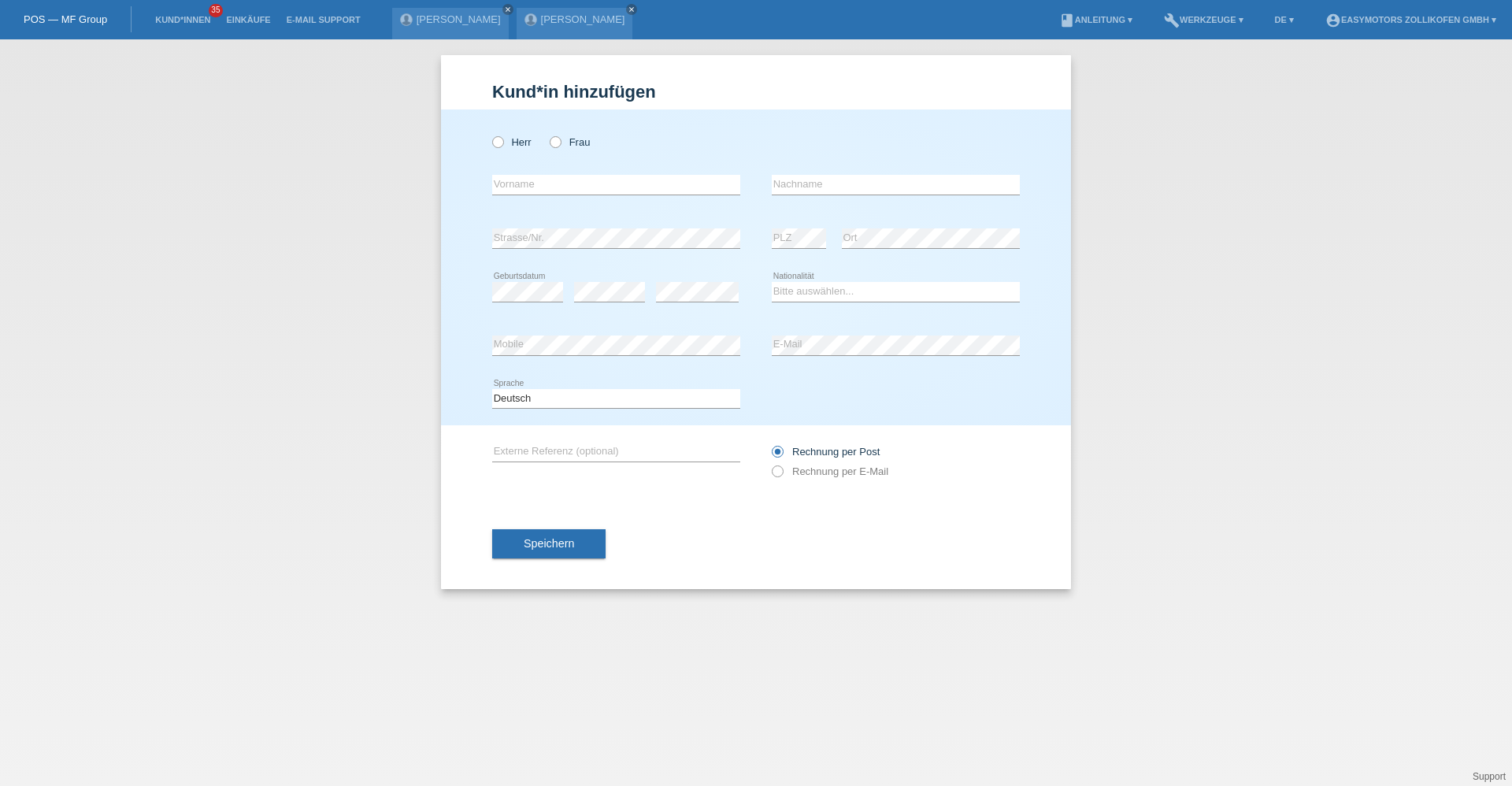
click at [534, 141] on div "Herr Frau" at bounding box center [616, 142] width 248 height 33
click at [530, 143] on label "Herr" at bounding box center [512, 141] width 40 height 11
click at [502, 143] on input "Herr" at bounding box center [498, 141] width 11 height 11
radio input "true"
click at [523, 175] on input "text" at bounding box center [616, 185] width 248 height 19
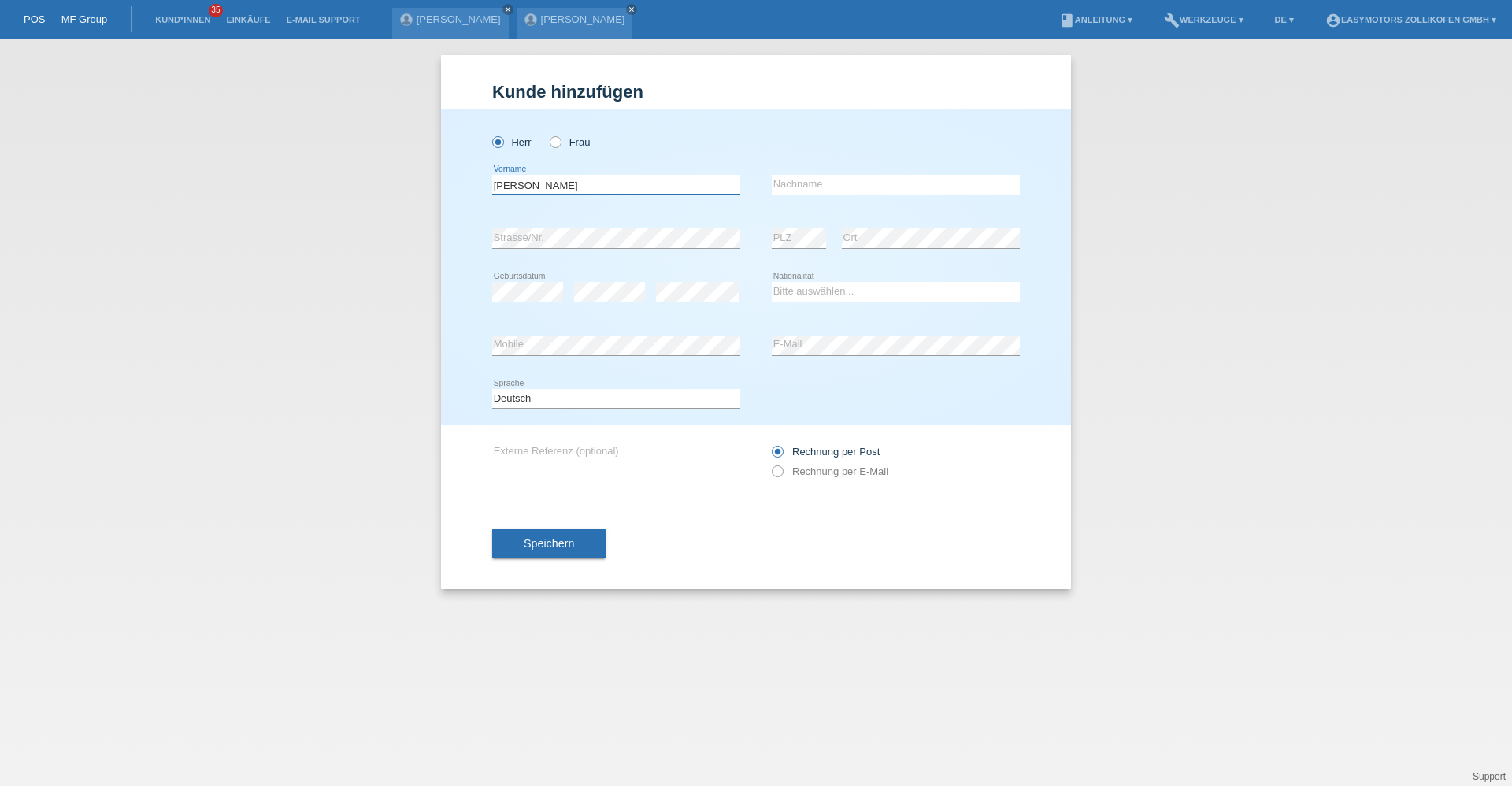
type input "Gilles"
click at [164, 22] on link "Kund*innen" at bounding box center [183, 19] width 71 height 10
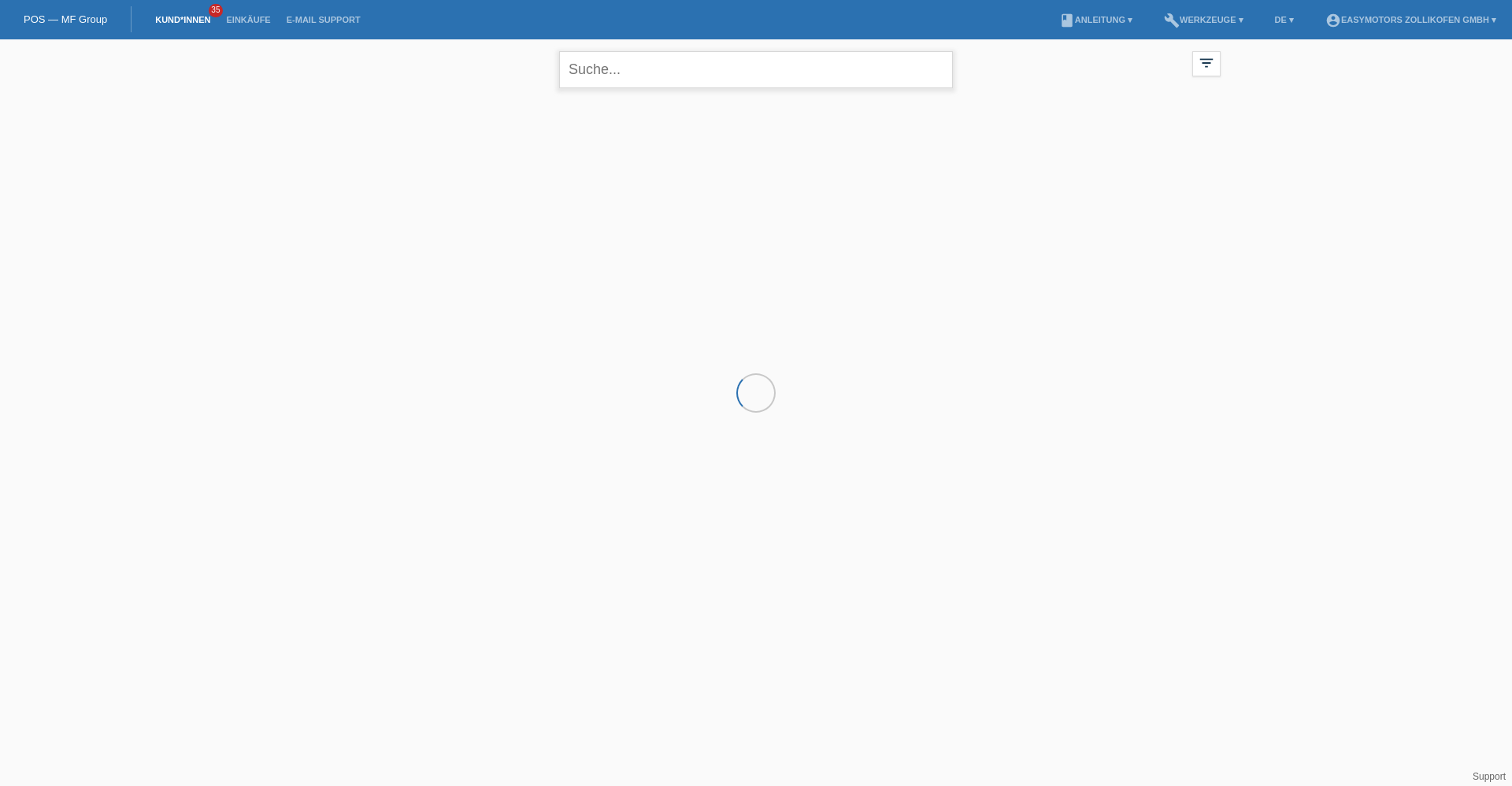
click at [676, 52] on input "text" at bounding box center [755, 70] width 393 height 37
type input "[PERSON_NAME]"
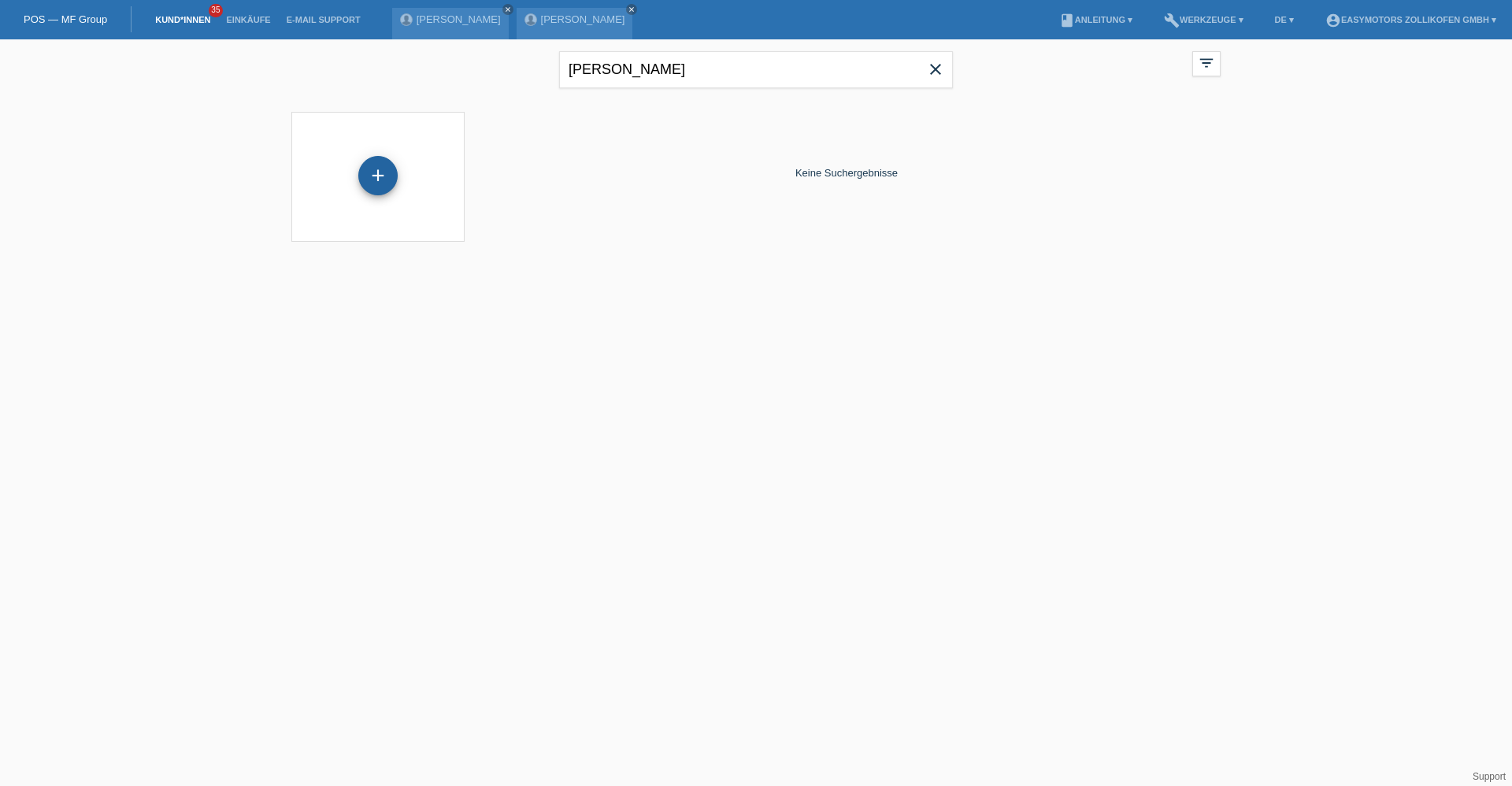
click at [393, 175] on div "+" at bounding box center [378, 175] width 38 height 27
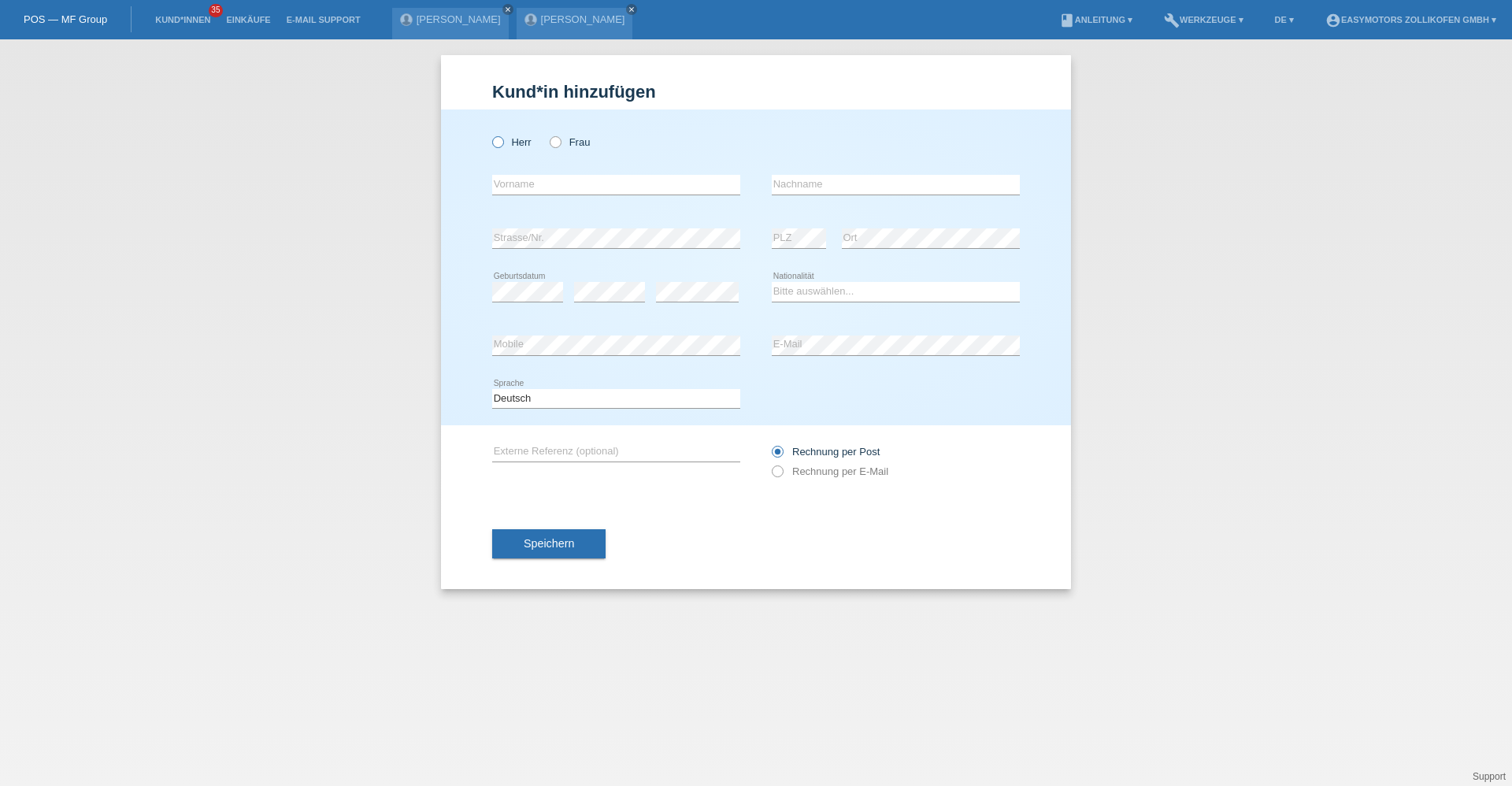
click at [527, 147] on label "Herr" at bounding box center [512, 141] width 40 height 11
click at [502, 147] on input "Herr" at bounding box center [498, 141] width 11 height 11
radio input "true"
click at [522, 179] on input "text" at bounding box center [616, 185] width 248 height 19
type input "[PERSON_NAME]"
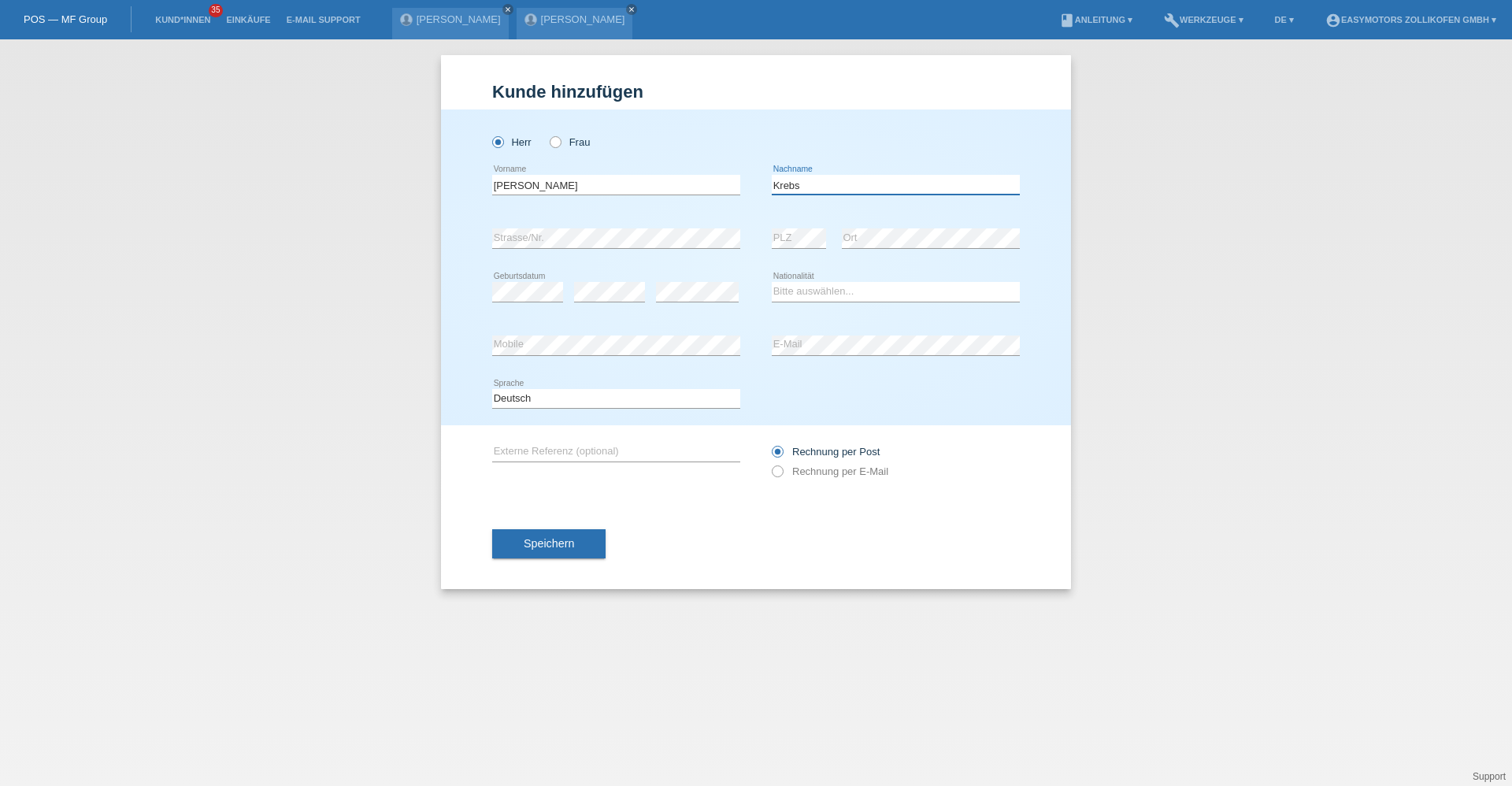
type input "Krebs"
select select "CH"
click at [540, 553] on button "Speichern" at bounding box center [549, 545] width 113 height 30
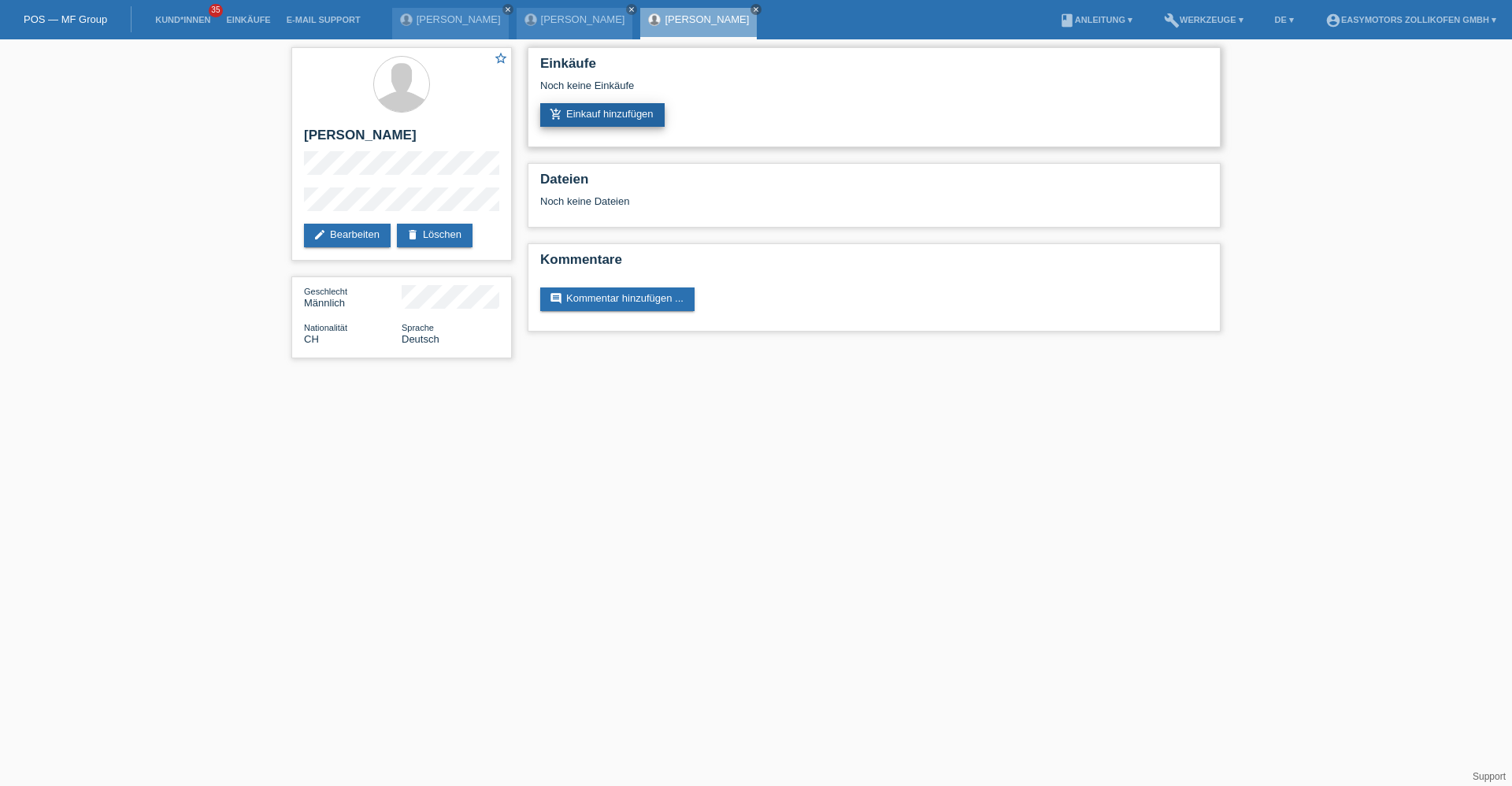
click at [569, 122] on link "add_shopping_cart Einkauf hinzufügen" at bounding box center [602, 115] width 125 height 24
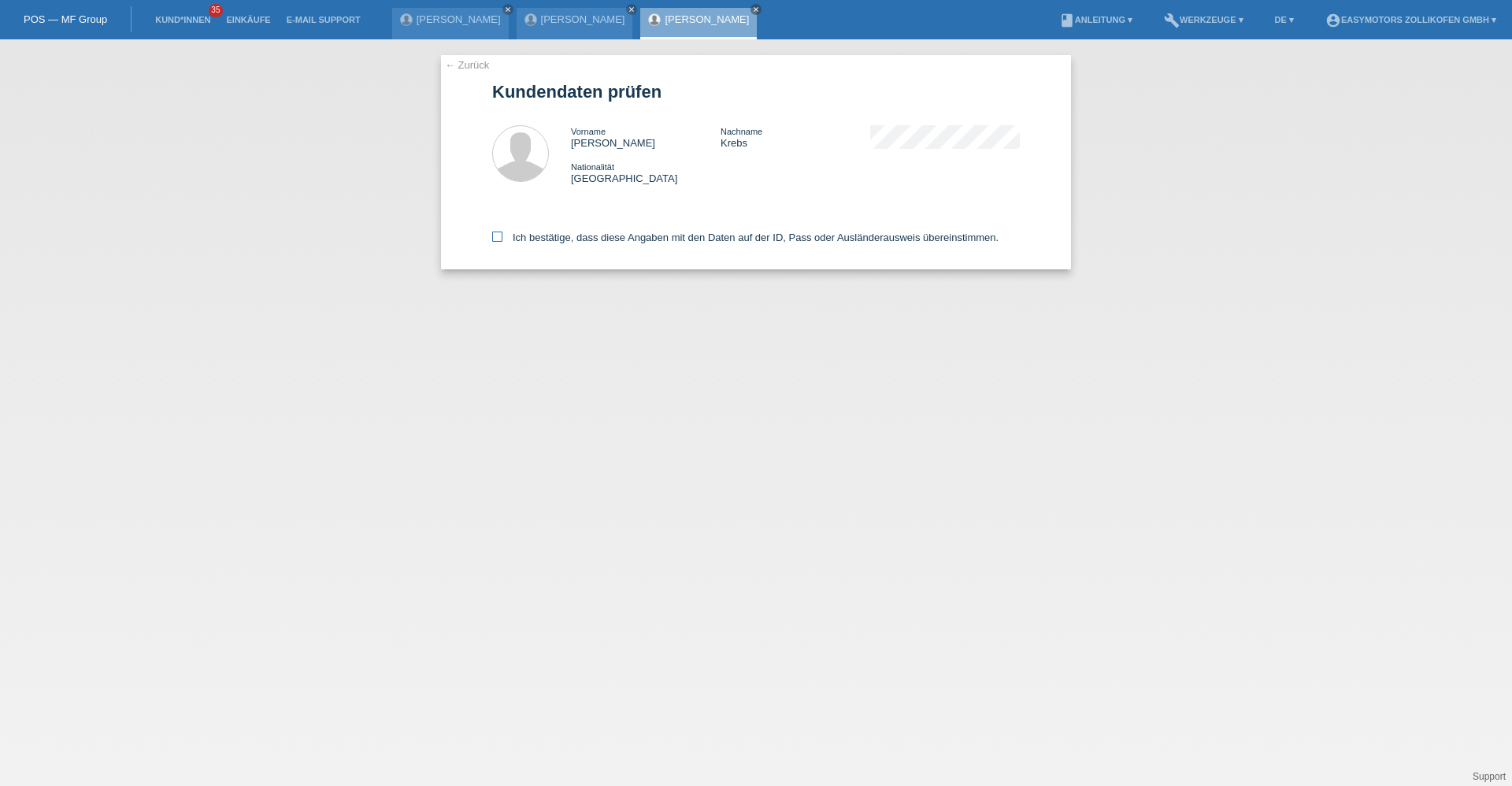
click at [498, 234] on icon at bounding box center [498, 237] width 11 height 11
click at [498, 234] on input "Ich bestätige, dass diese Angaben mit den Daten auf der ID, Pass oder Ausländer…" at bounding box center [498, 237] width 11 height 11
checkbox input "true"
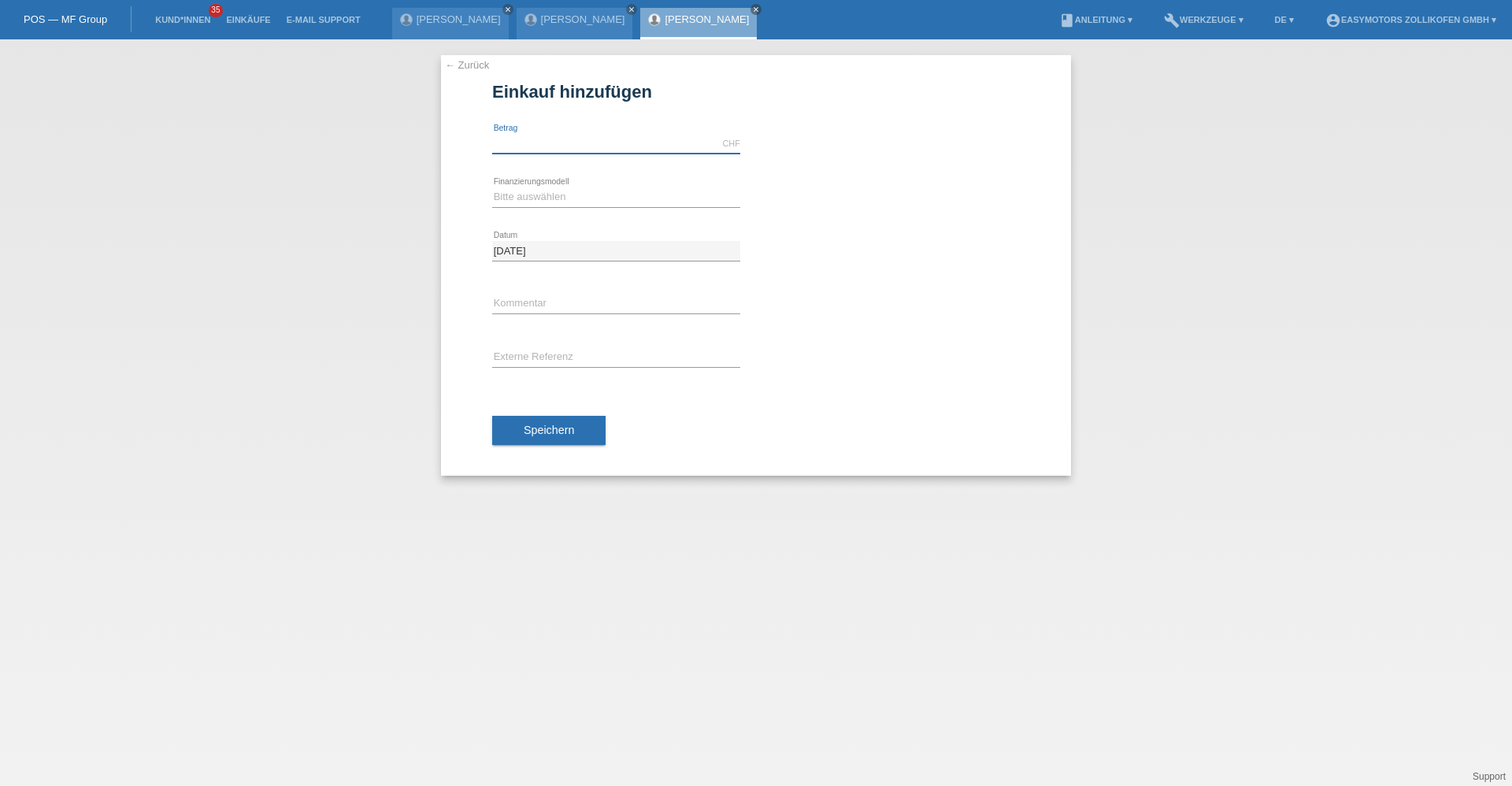
drag, startPoint x: 0, startPoint y: 0, endPoint x: 539, endPoint y: 150, distance: 559.5
click at [539, 150] on input "text" at bounding box center [616, 143] width 248 height 19
type input "4490.00"
click at [497, 191] on select "Bitte auswählen Fixe Raten Kauf auf Rechnung mit Teilzahlungsoption" at bounding box center [616, 196] width 248 height 19
select select "67"
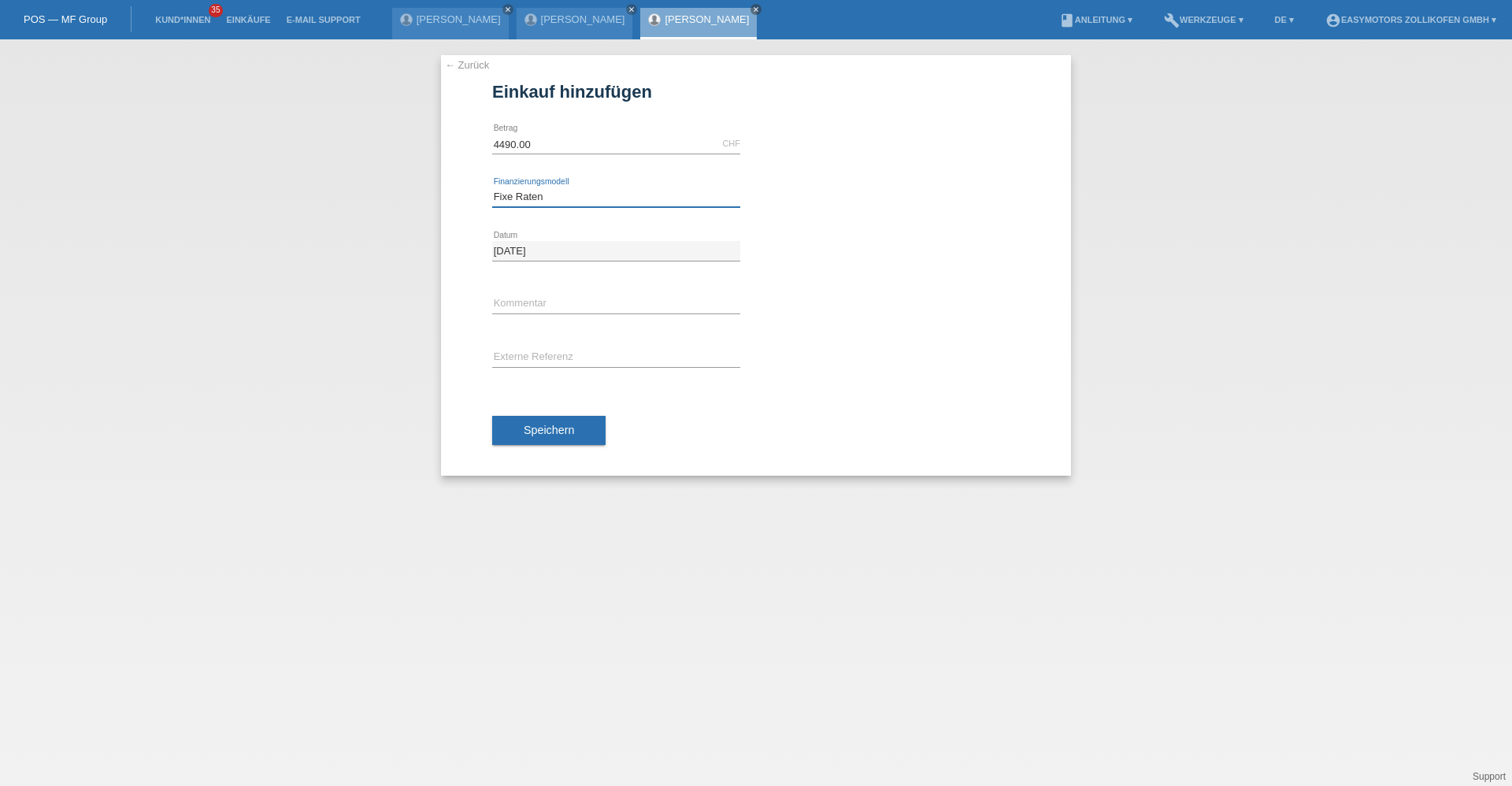
click at [493, 187] on select "Bitte auswählen Fixe Raten Kauf auf Rechnung mit Teilzahlungsoption" at bounding box center [616, 196] width 248 height 19
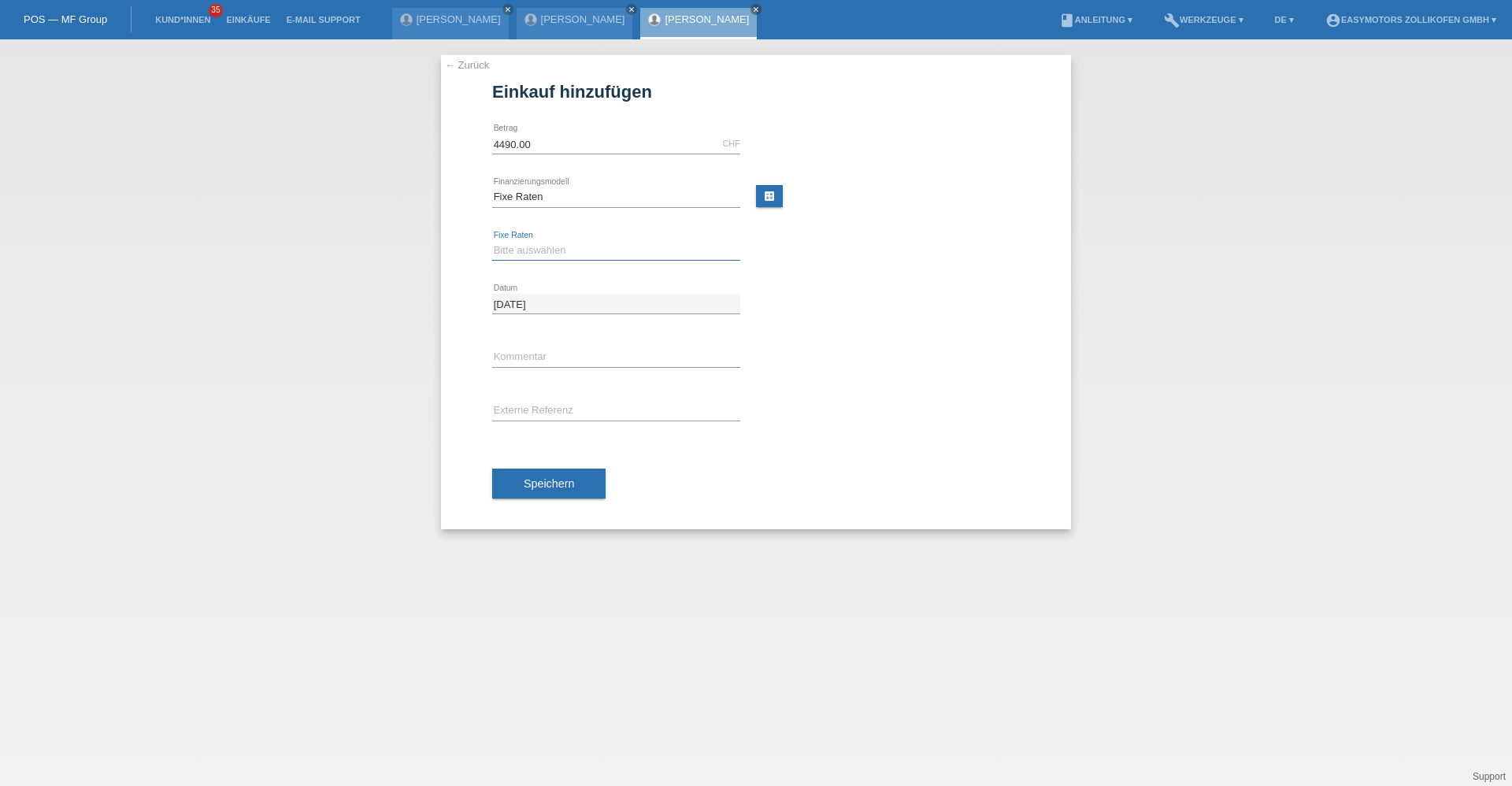
drag, startPoint x: 533, startPoint y: 248, endPoint x: 530, endPoint y: 259, distance: 11.4
click at [533, 248] on select "Bitte auswählen 12 Raten 24 Raten 36 Raten 48 Raten" at bounding box center [616, 250] width 248 height 19
select select "136"
click at [493, 241] on select "Bitte auswählen 12 Raten 24 Raten 36 Raten 48 Raten" at bounding box center [616, 250] width 248 height 19
click at [508, 486] on button "Speichern" at bounding box center [549, 484] width 113 height 30
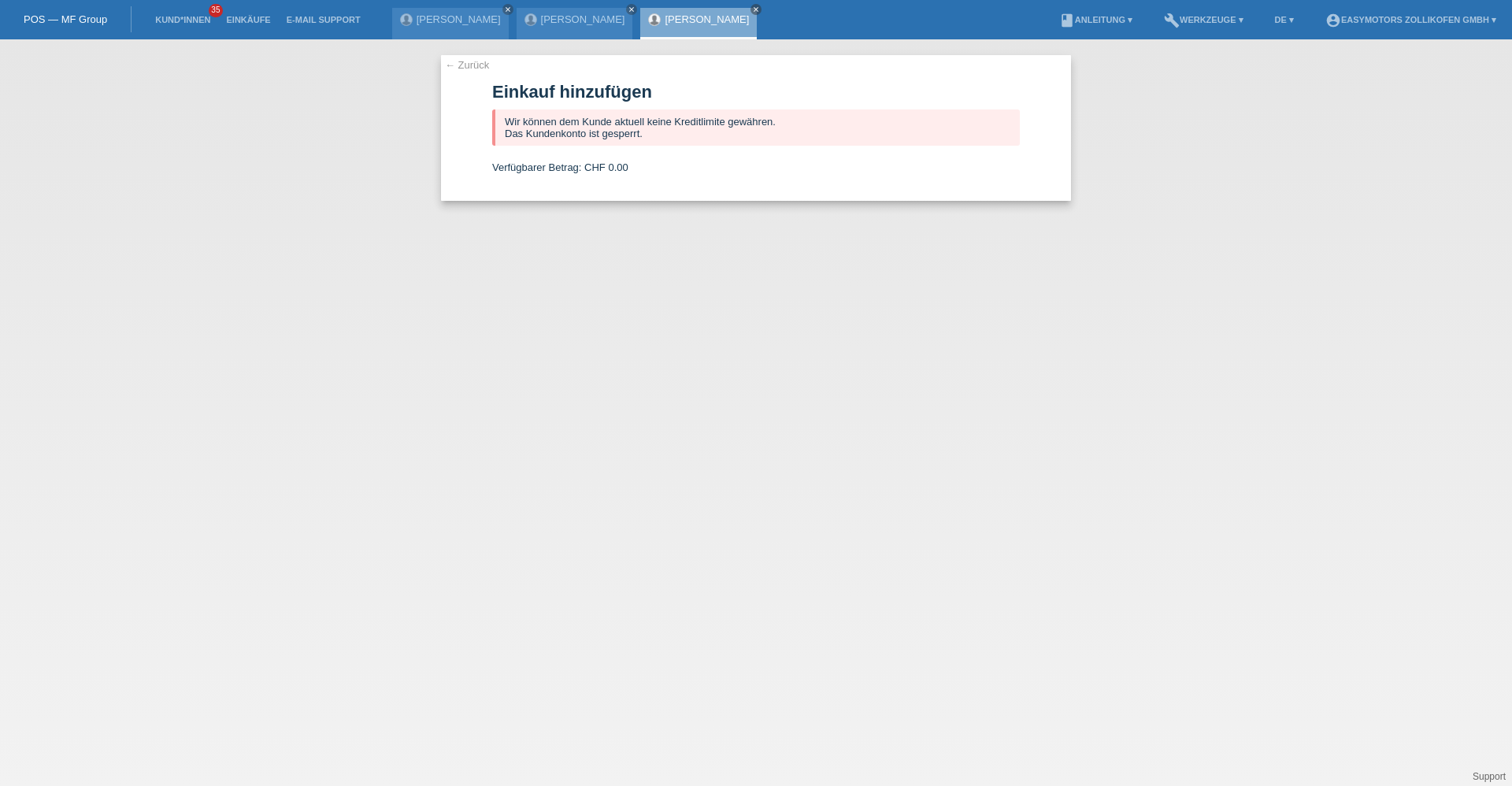
click at [695, 21] on link "[PERSON_NAME]" at bounding box center [706, 19] width 84 height 11
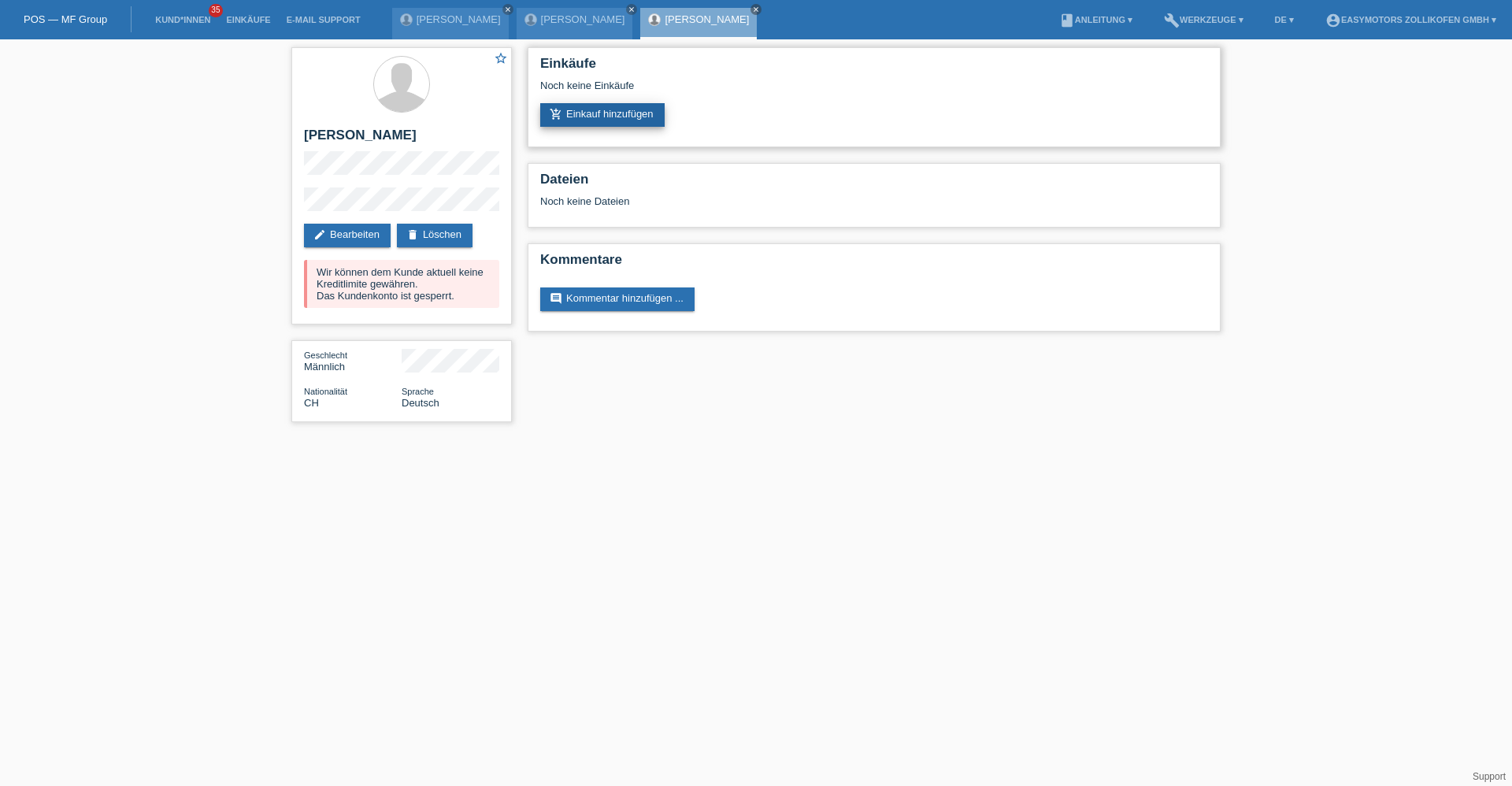
click at [630, 125] on link "add_shopping_cart Einkauf hinzufügen" at bounding box center [602, 115] width 125 height 24
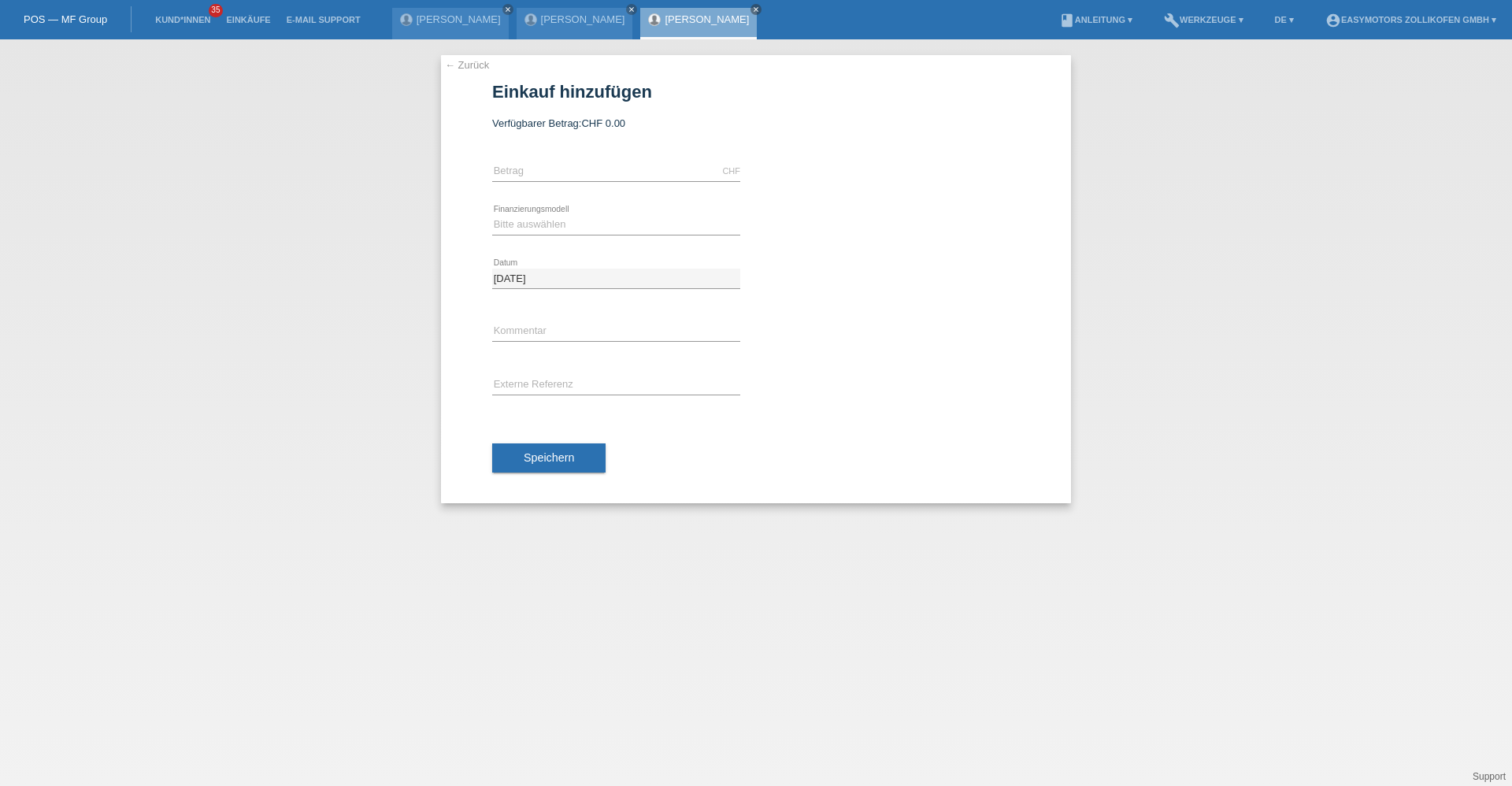
click at [571, 160] on div "CHF error [GEOGRAPHIC_DATA]" at bounding box center [616, 172] width 248 height 54
click at [571, 164] on input "text" at bounding box center [616, 172] width 248 height 19
type input "4490.00"
click at [519, 225] on select "Bitte auswählen Fixe Raten Kauf auf Rechnung mit Teilzahlungsoption" at bounding box center [616, 224] width 248 height 19
select select "68"
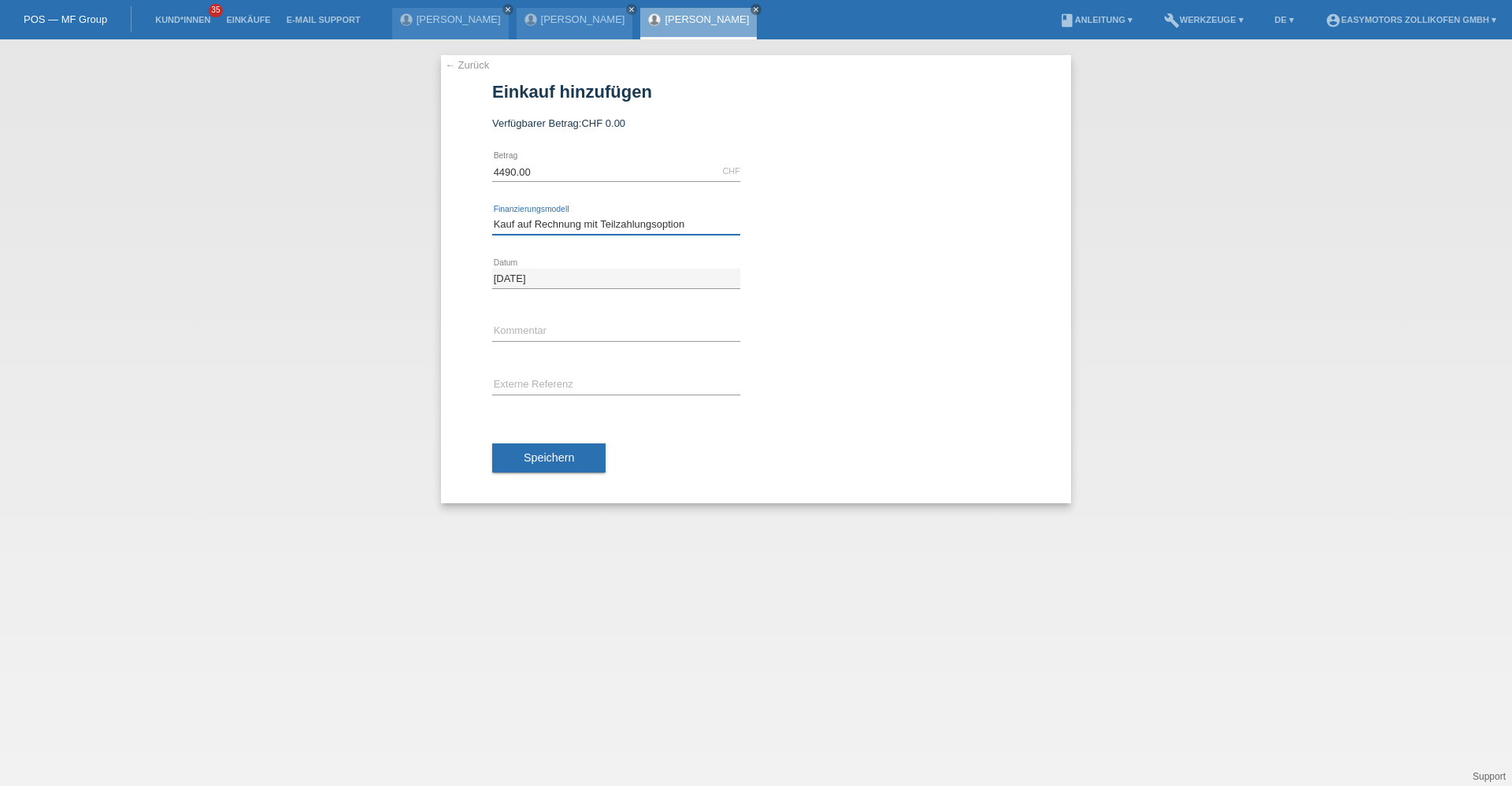
click at [493, 215] on select "Bitte auswählen Fixe Raten Kauf auf Rechnung mit Teilzahlungsoption" at bounding box center [616, 224] width 248 height 19
click at [553, 439] on div "Speichern" at bounding box center [756, 458] width 528 height 91
click at [554, 444] on button "Speichern" at bounding box center [549, 458] width 113 height 30
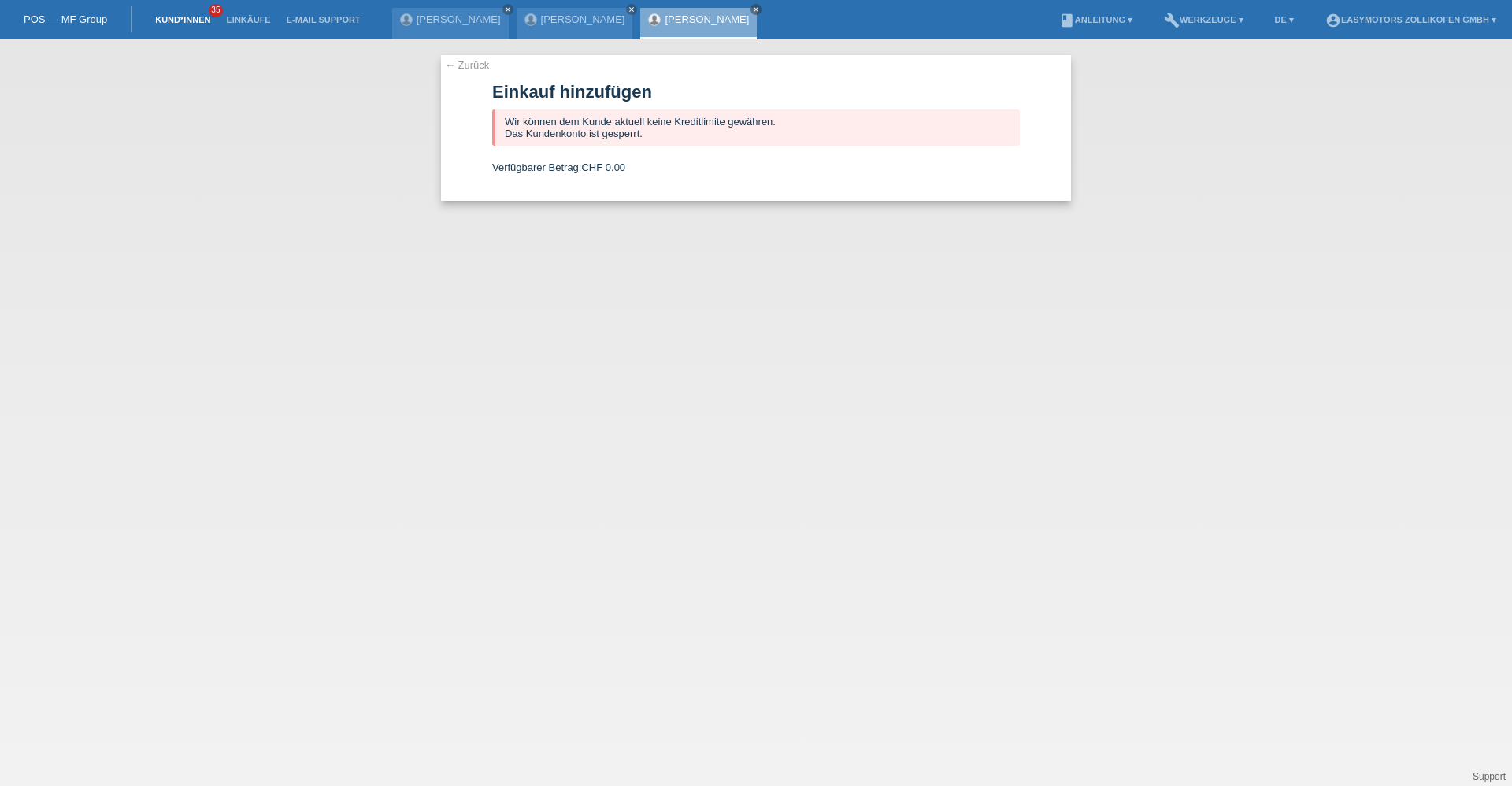
click at [167, 15] on link "Kund*innen" at bounding box center [183, 19] width 71 height 10
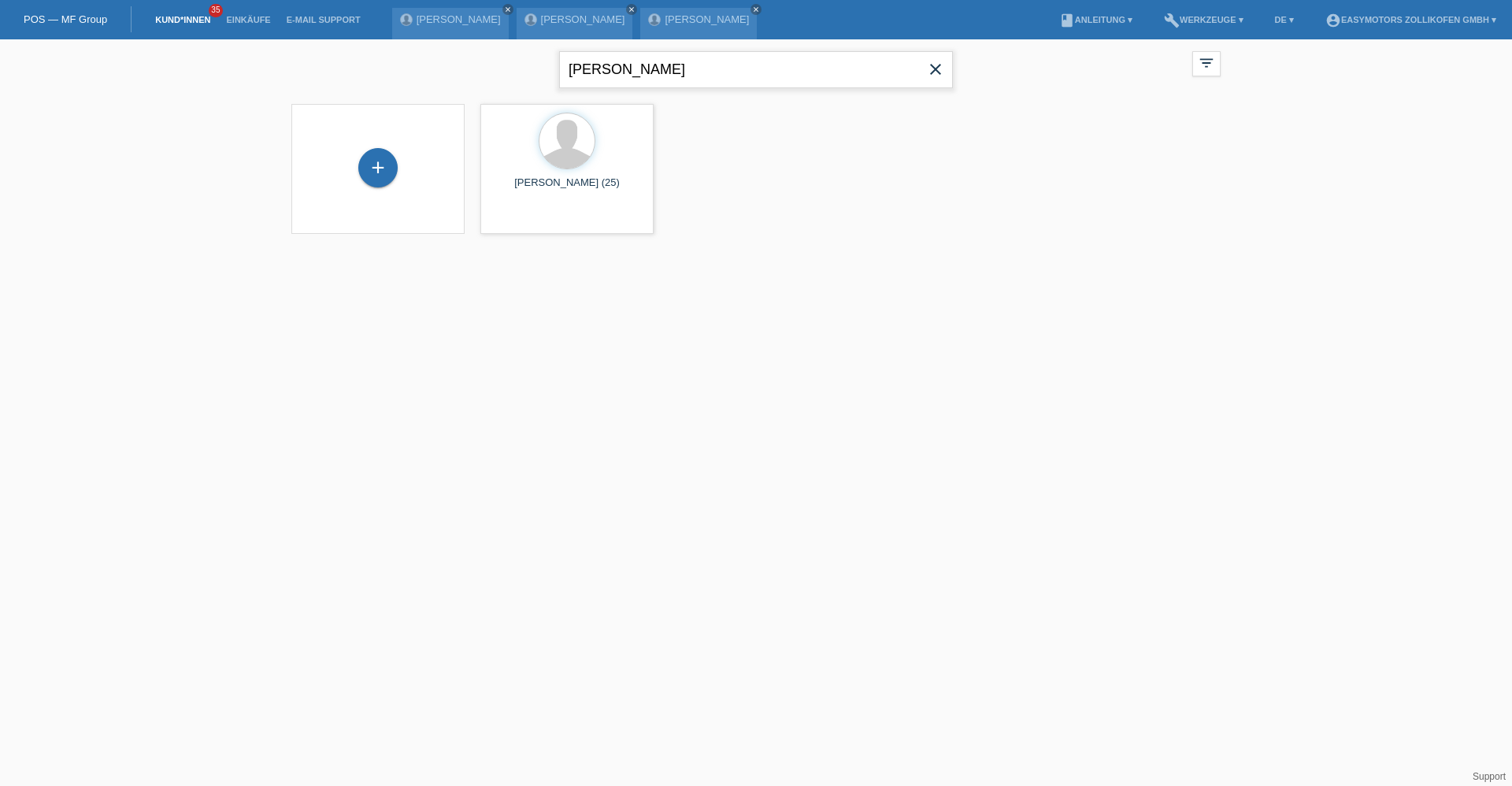
drag, startPoint x: 603, startPoint y: 68, endPoint x: 397, endPoint y: 78, distance: 206.2
click at [397, 78] on div "[PERSON_NAME] close filter_list view_module Alle Kund*innen anzeigen star Marki…" at bounding box center [756, 68] width 945 height 57
type input "grado"
click at [545, 191] on div "[PERSON_NAME] (18)" at bounding box center [567, 189] width 148 height 26
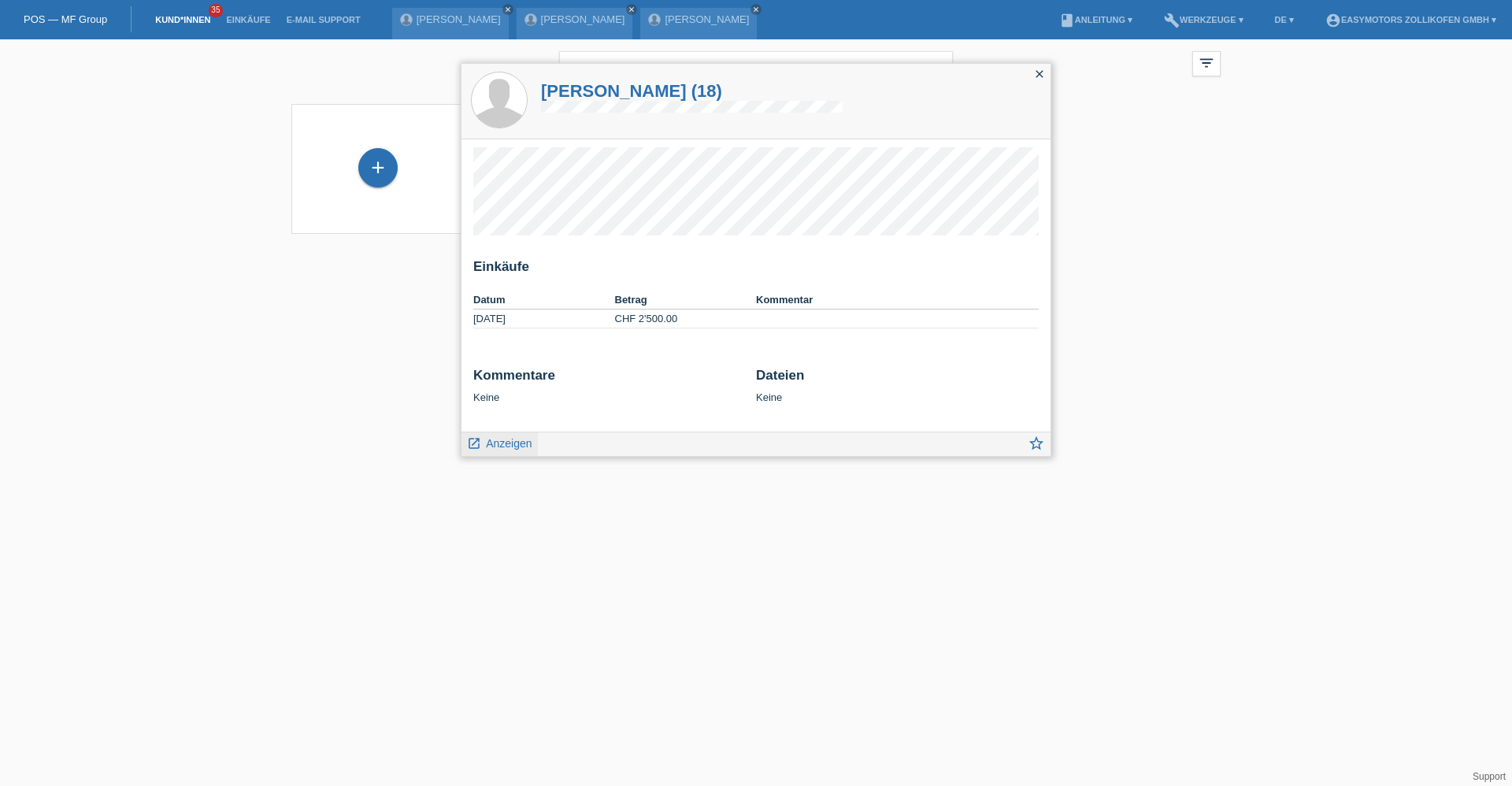
click at [500, 443] on span "Anzeigen" at bounding box center [509, 443] width 46 height 12
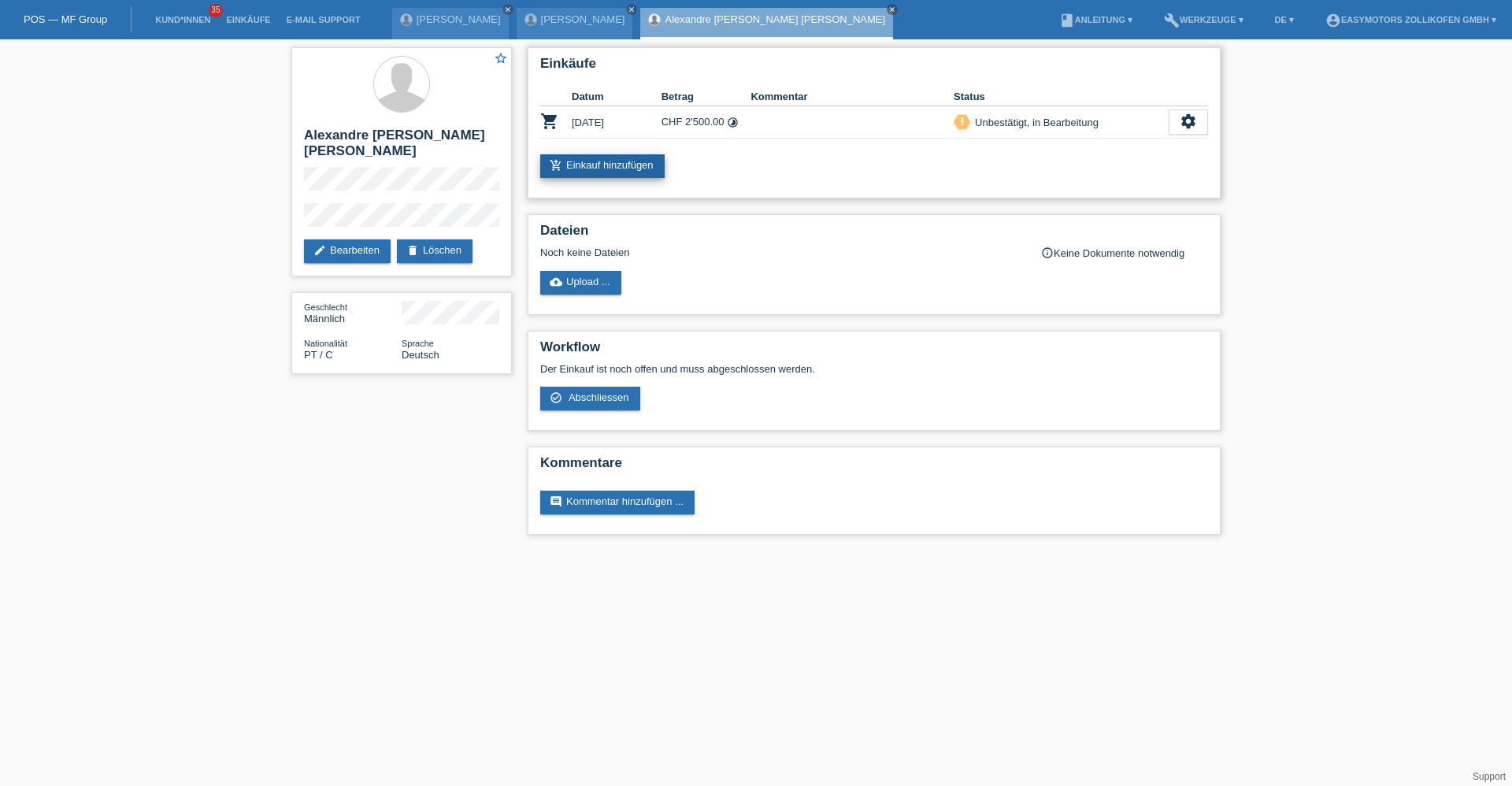
click at [623, 170] on link "add_shopping_cart Einkauf hinzufügen" at bounding box center [602, 166] width 125 height 24
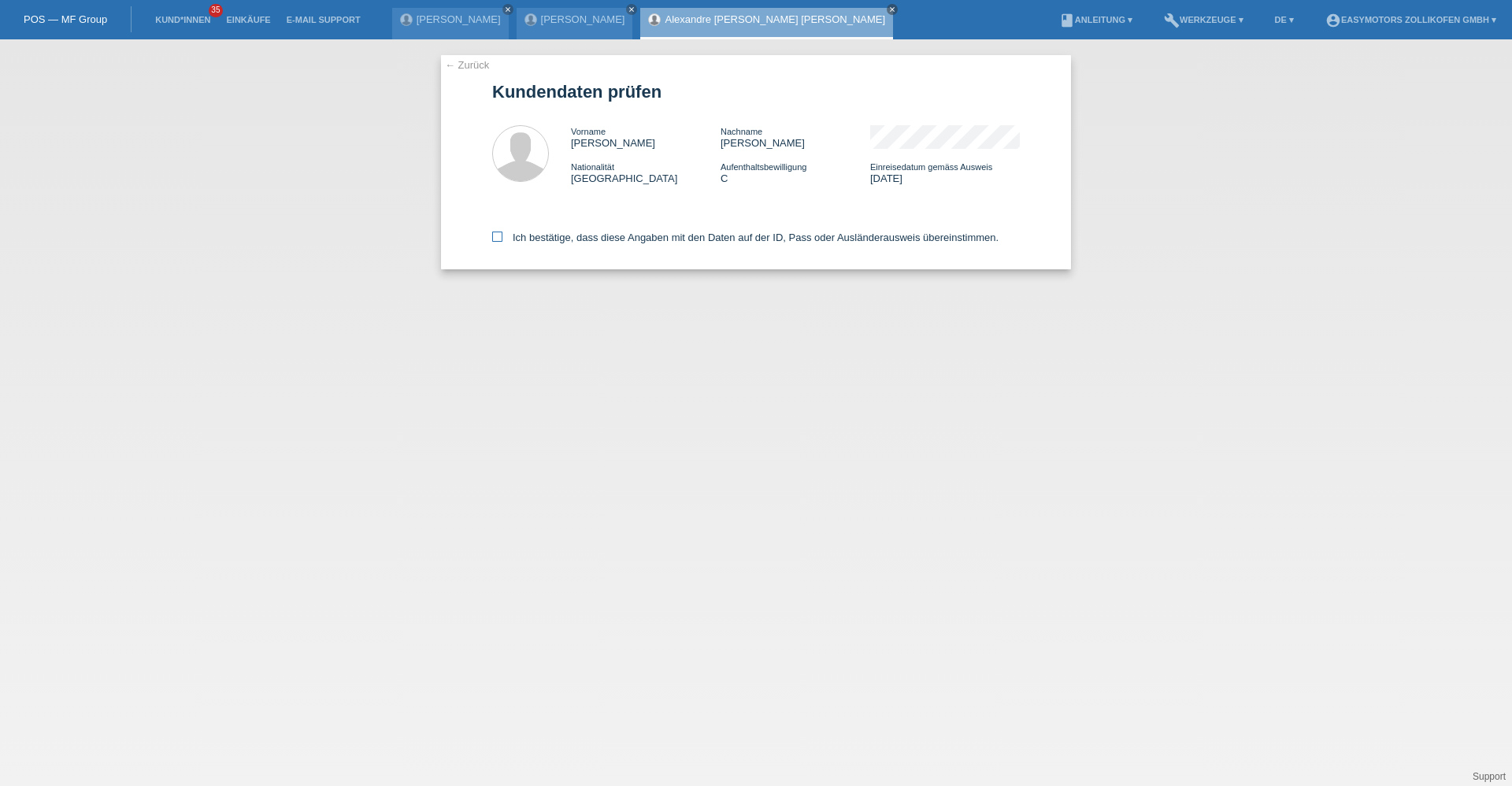
click at [527, 241] on label "Ich bestätige, dass diese Angaben mit den Daten auf der ID, Pass oder Ausländer…" at bounding box center [745, 237] width 507 height 11
click at [502, 241] on input "Ich bestätige, dass diese Angaben mit den Daten auf der ID, Pass oder Ausländer…" at bounding box center [498, 237] width 11 height 11
checkbox input "true"
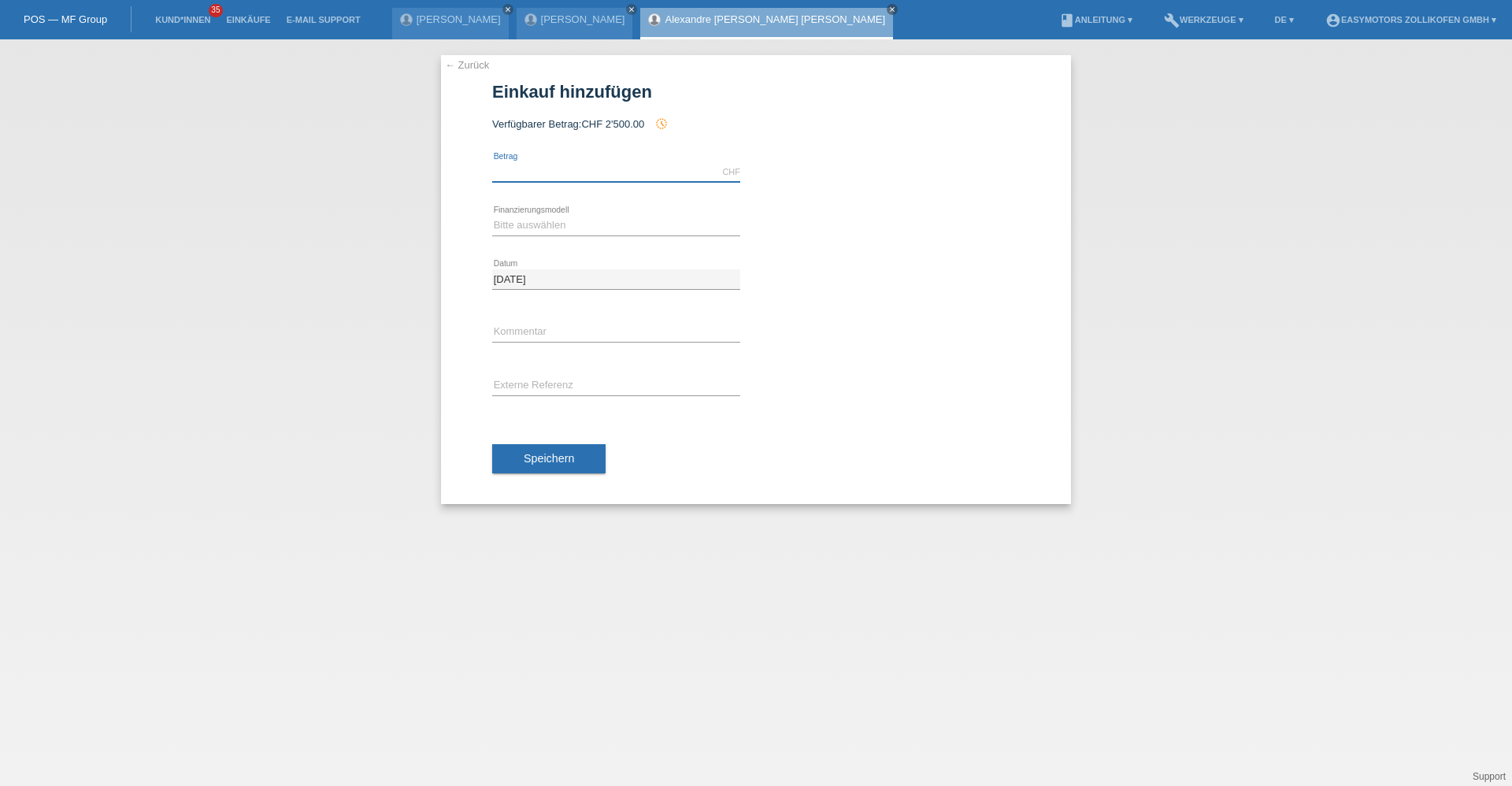
click at [549, 164] on input "text" at bounding box center [616, 172] width 248 height 19
type input "8790.00"
click at [505, 227] on select "Bitte auswählen Fixe Raten Kauf auf Rechnung mit Teilzahlungsoption" at bounding box center [616, 225] width 248 height 19
select select "68"
click at [493, 216] on select "Bitte auswählen Fixe Raten Kauf auf Rechnung mit Teilzahlungsoption" at bounding box center [616, 225] width 248 height 19
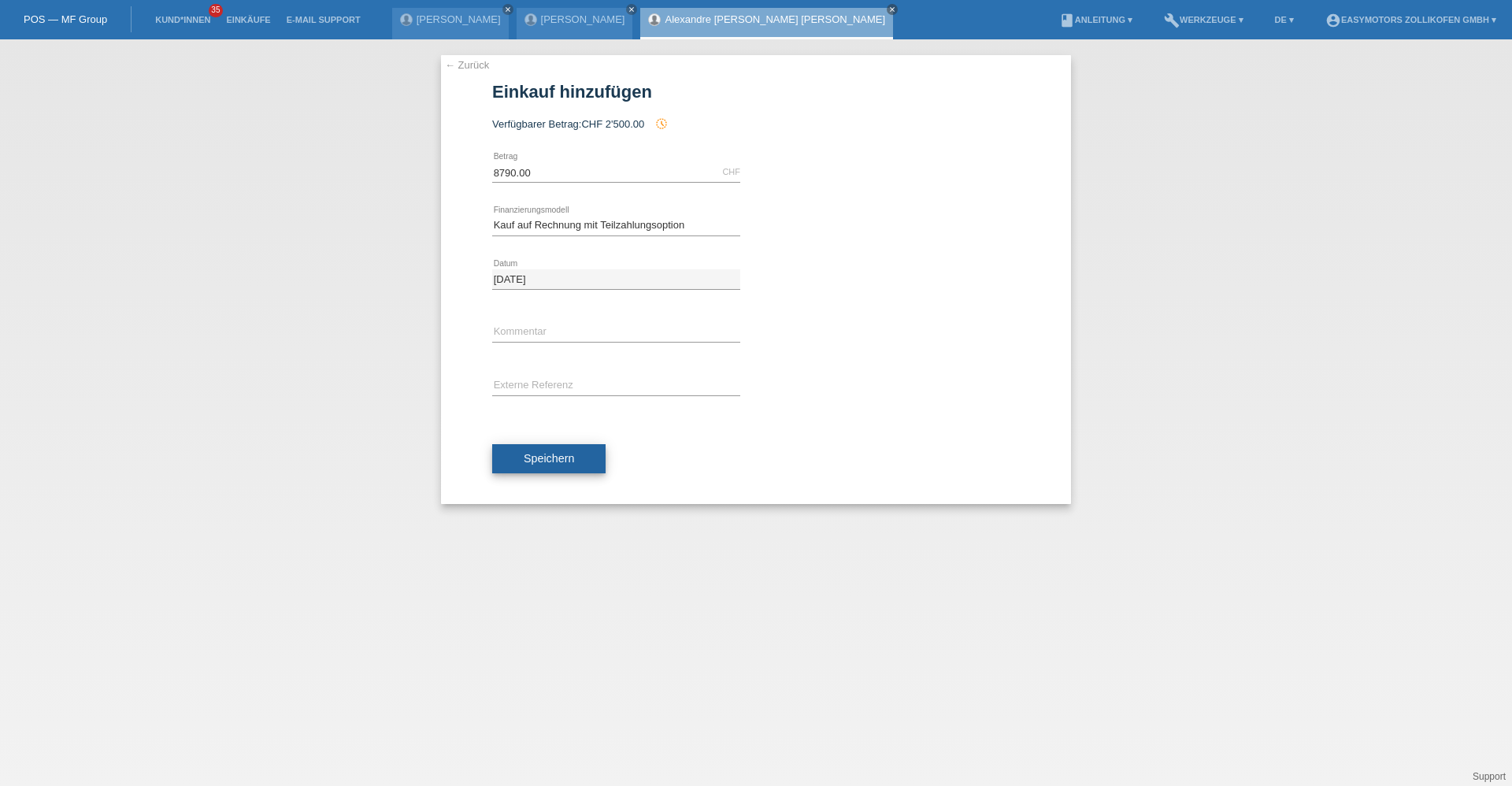
click at [538, 469] on button "Speichern" at bounding box center [549, 459] width 113 height 30
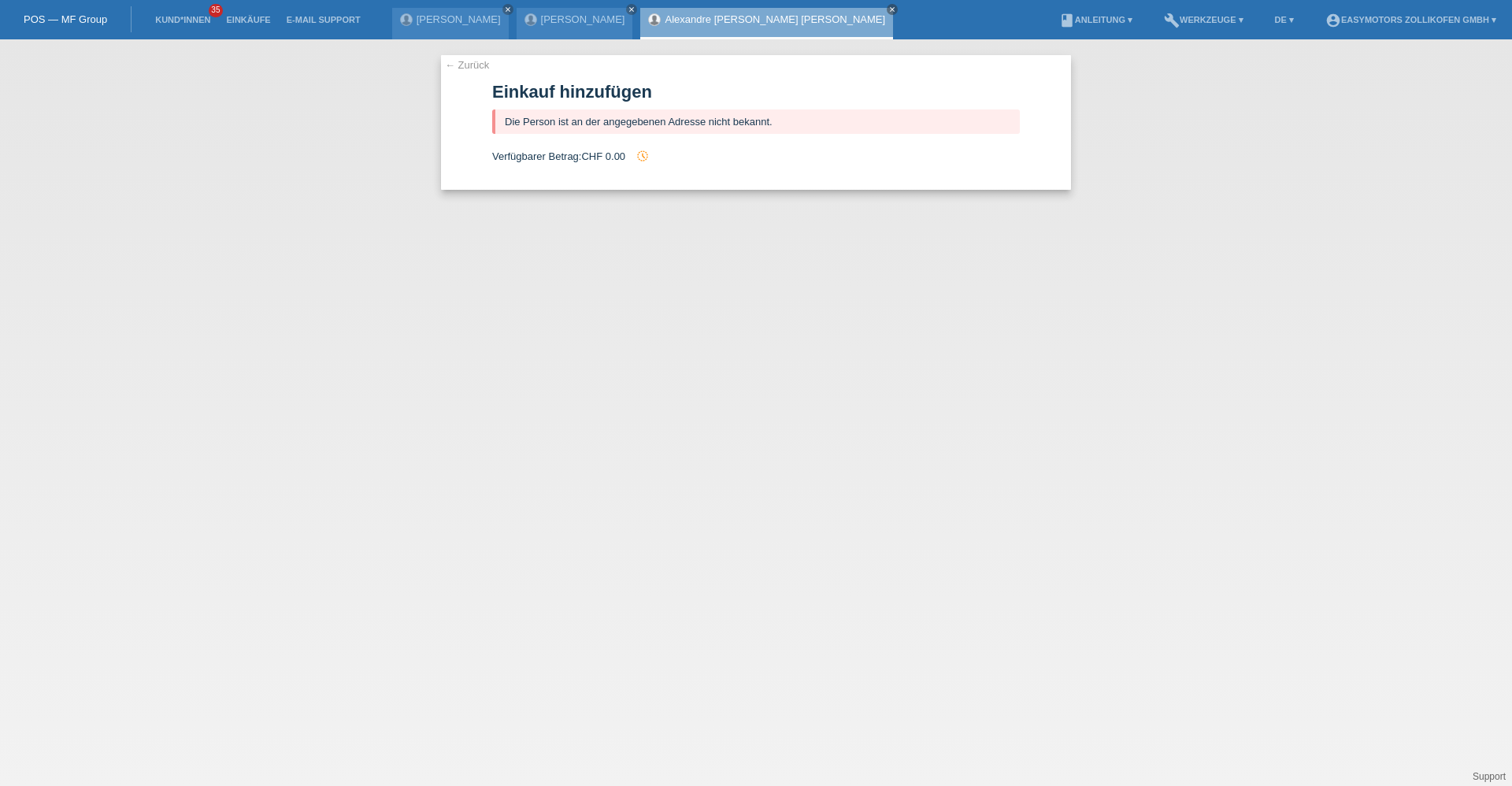
click at [665, 16] on link "Alexandre [PERSON_NAME] [PERSON_NAME]" at bounding box center [775, 19] width 220 height 11
